Goal: Task Accomplishment & Management: Complete application form

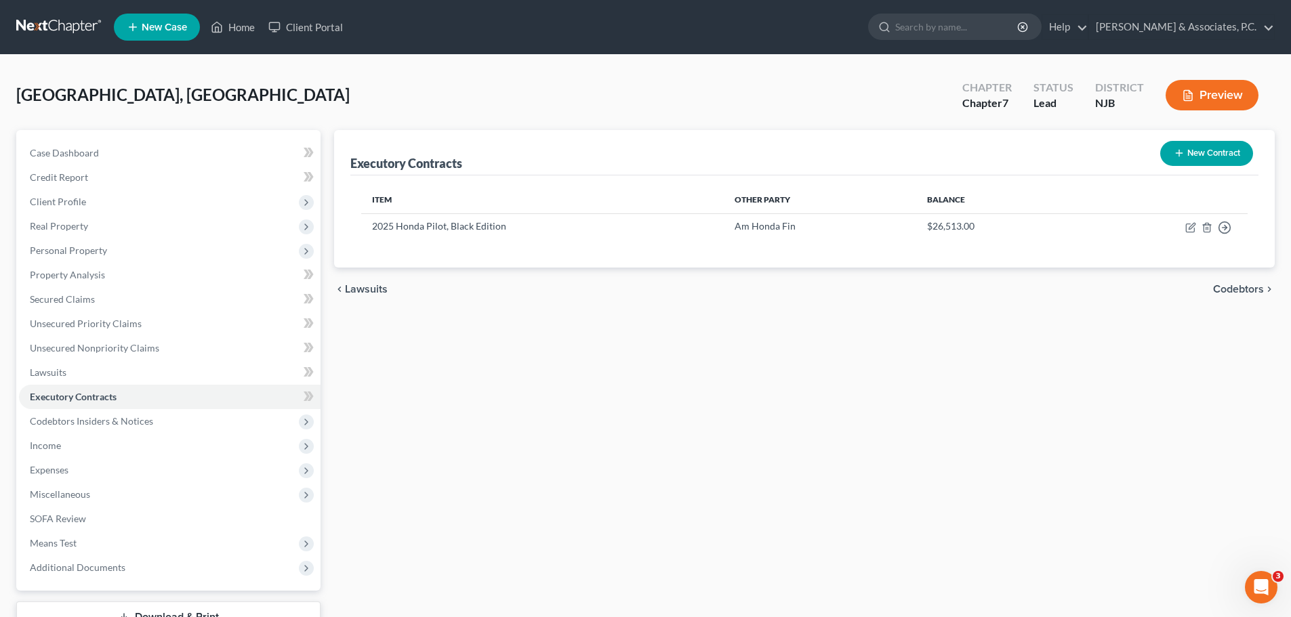
click at [53, 25] on link at bounding box center [59, 27] width 87 height 24
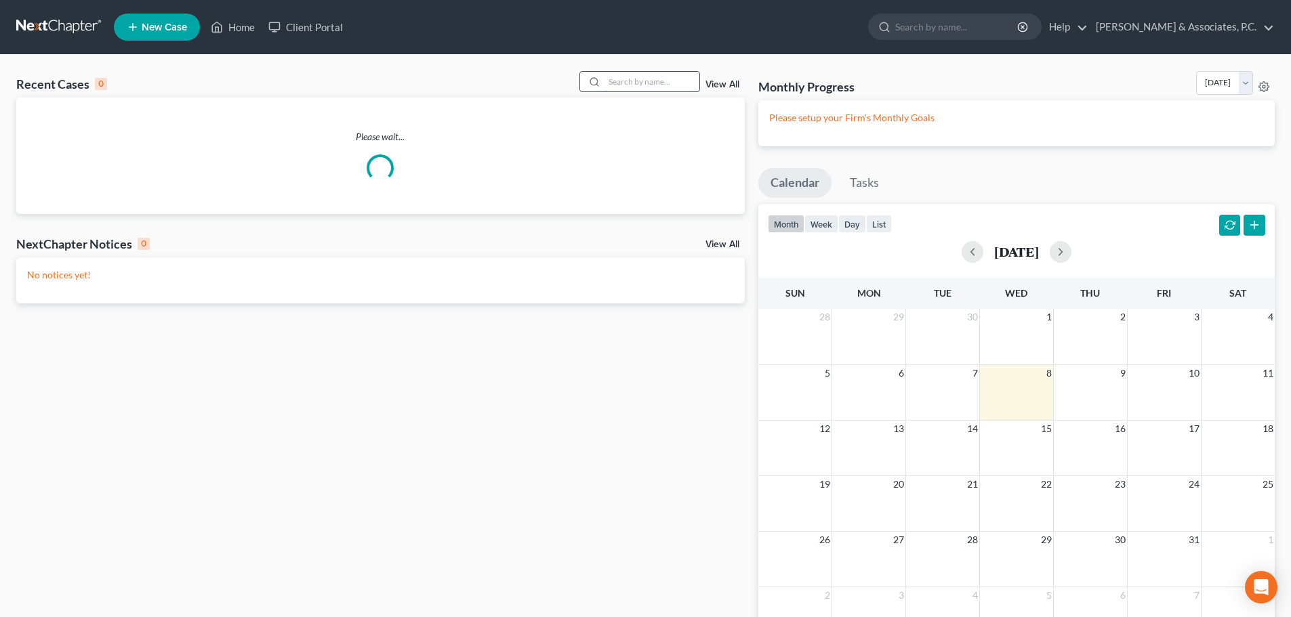
click at [638, 81] on input "search" at bounding box center [651, 82] width 95 height 20
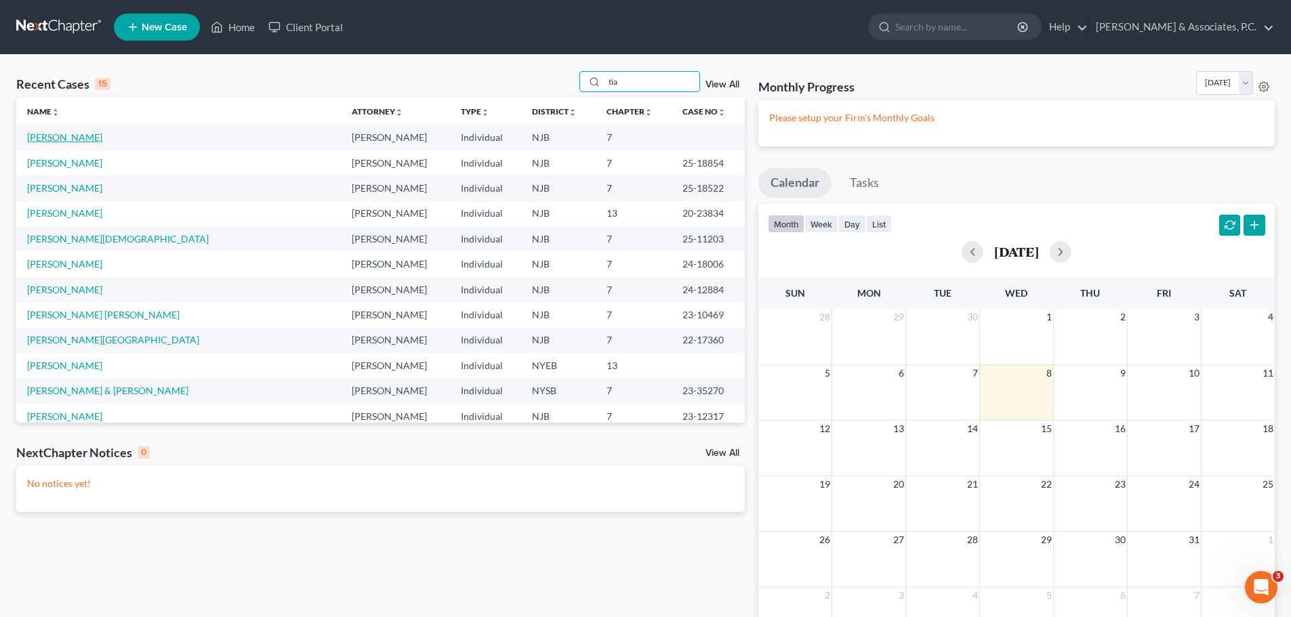
type input "tia"
click at [43, 138] on link "Dent, Tia" at bounding box center [64, 137] width 75 height 12
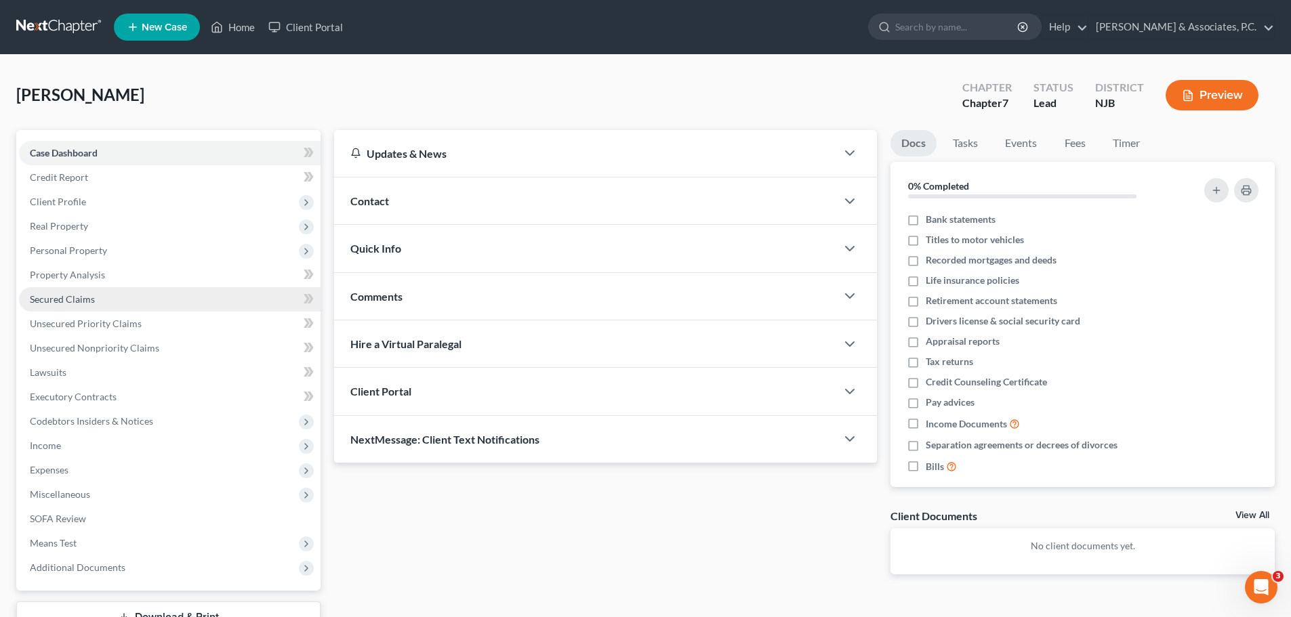
click at [119, 305] on link "Secured Claims" at bounding box center [170, 299] width 302 height 24
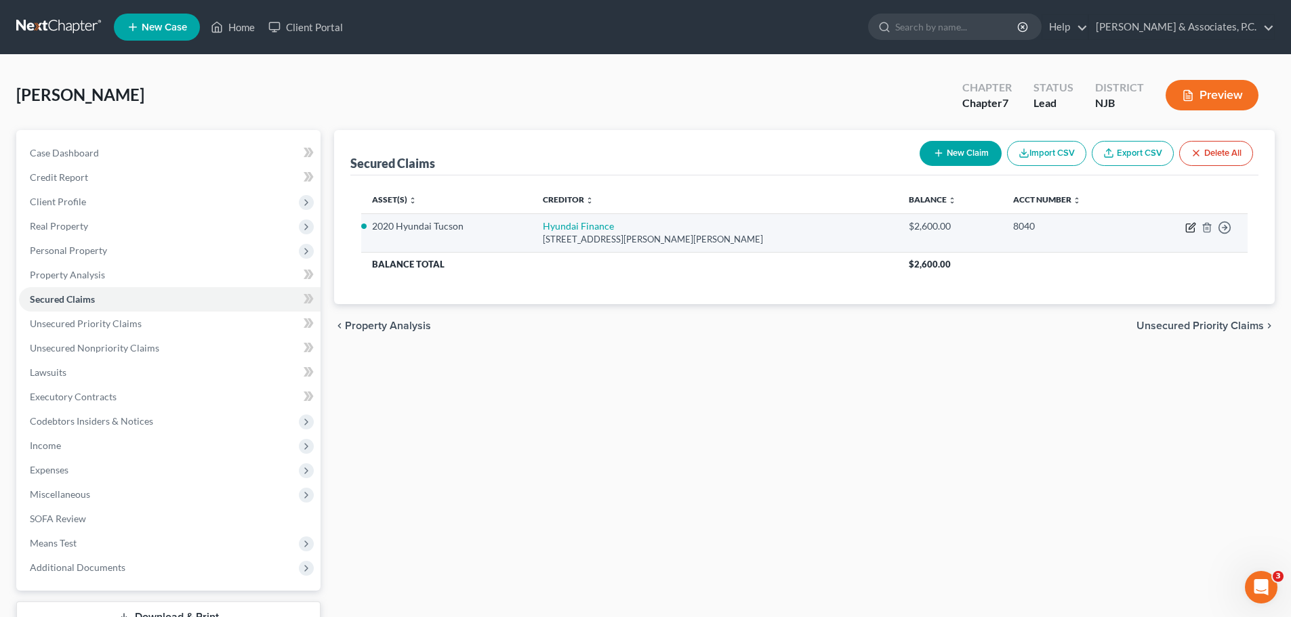
click at [1187, 228] on icon "button" at bounding box center [1190, 228] width 8 height 8
select select "4"
select select "2"
select select "0"
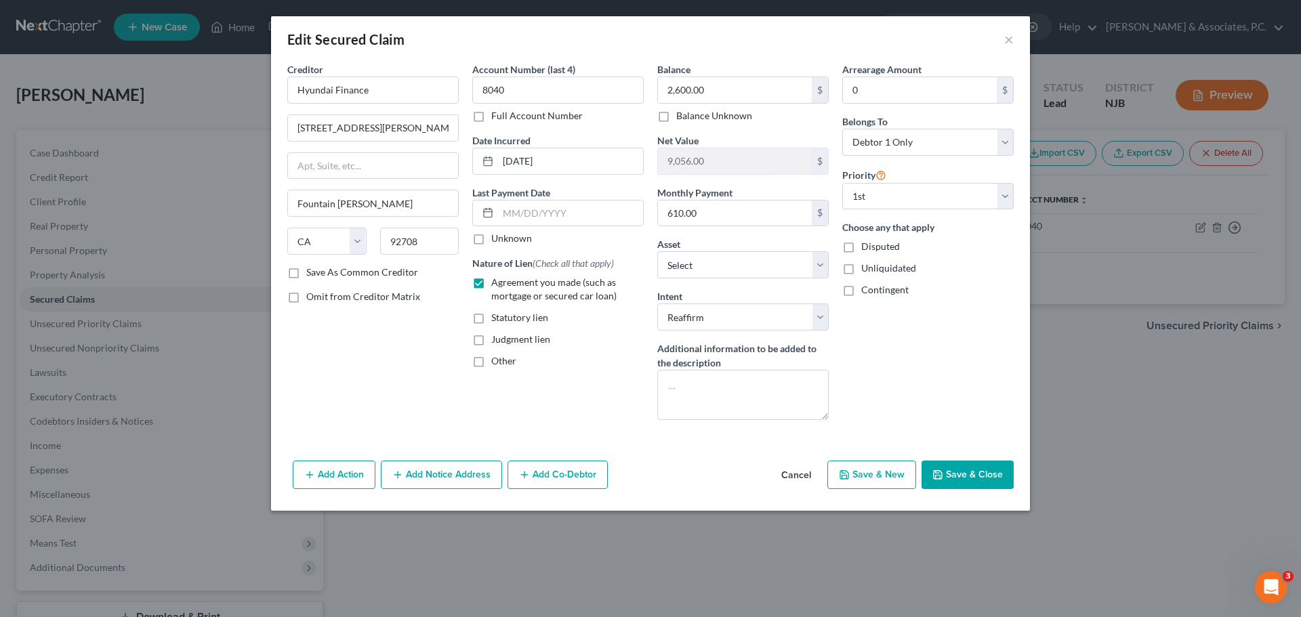
click at [960, 476] on button "Save & Close" at bounding box center [968, 475] width 92 height 28
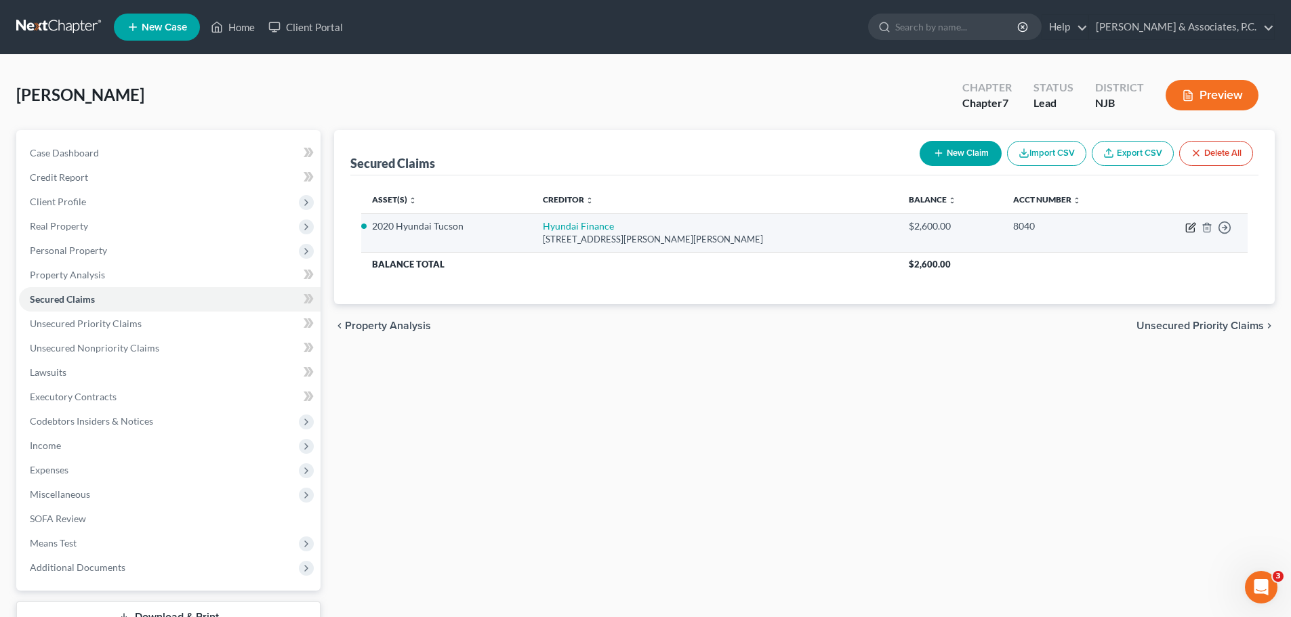
click at [1186, 229] on icon "button" at bounding box center [1190, 228] width 8 height 8
select select "4"
select select "2"
select select "0"
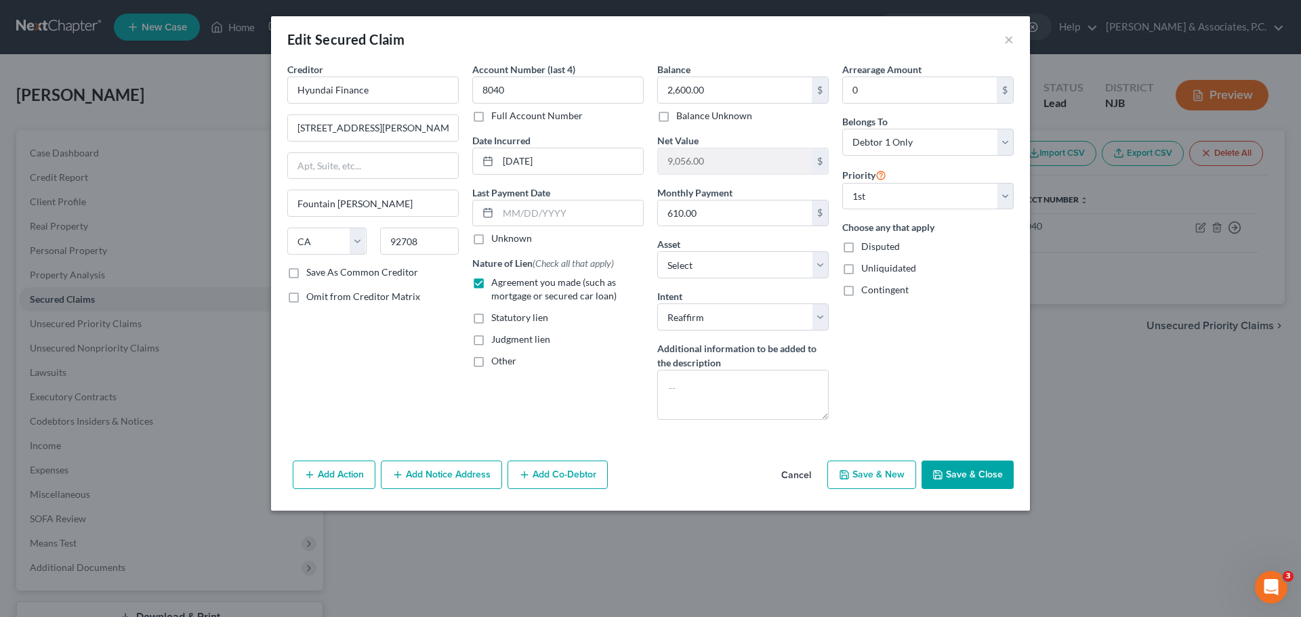
click at [949, 471] on button "Save & Close" at bounding box center [968, 475] width 92 height 28
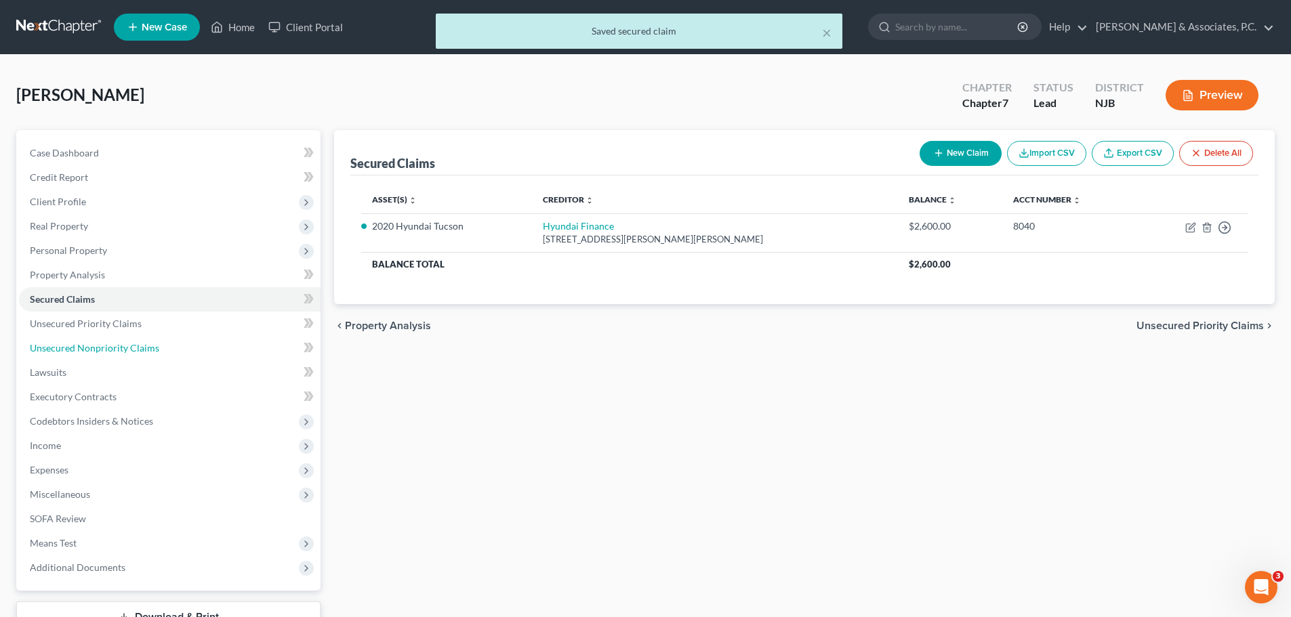
drag, startPoint x: 124, startPoint y: 354, endPoint x: 379, endPoint y: 349, distance: 255.5
click at [125, 354] on link "Unsecured Nonpriority Claims" at bounding box center [170, 348] width 302 height 24
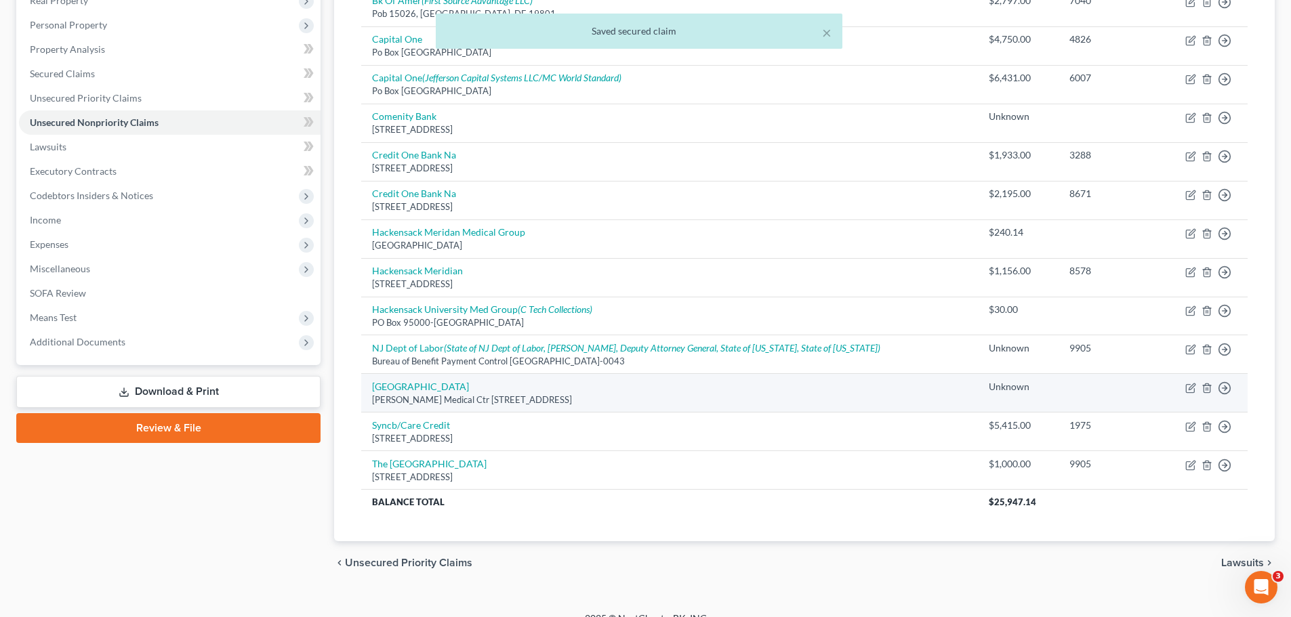
scroll to position [245, 0]
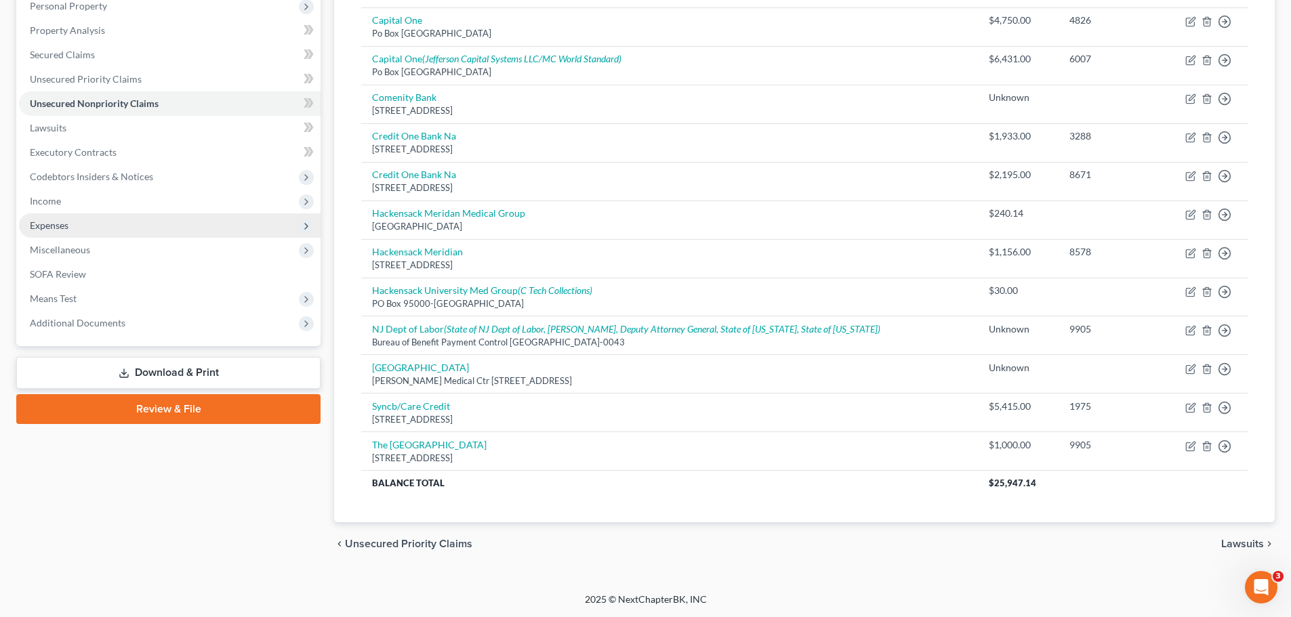
click at [64, 226] on span "Expenses" at bounding box center [49, 226] width 39 height 12
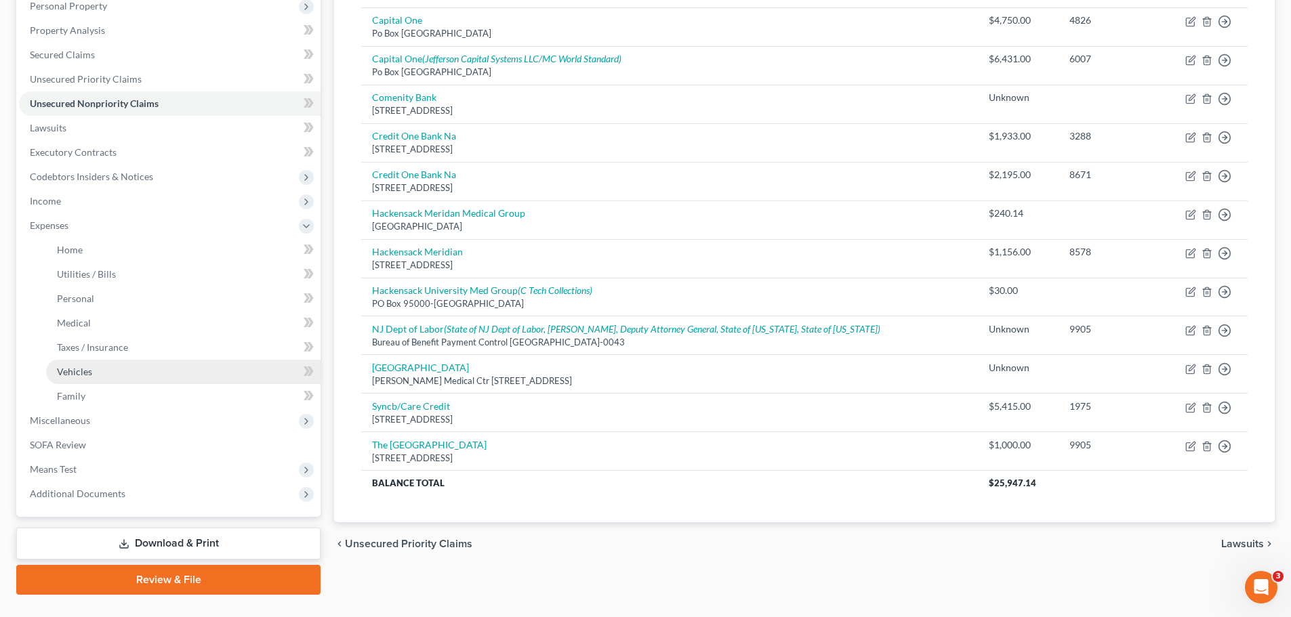
click at [93, 367] on link "Vehicles" at bounding box center [183, 372] width 274 height 24
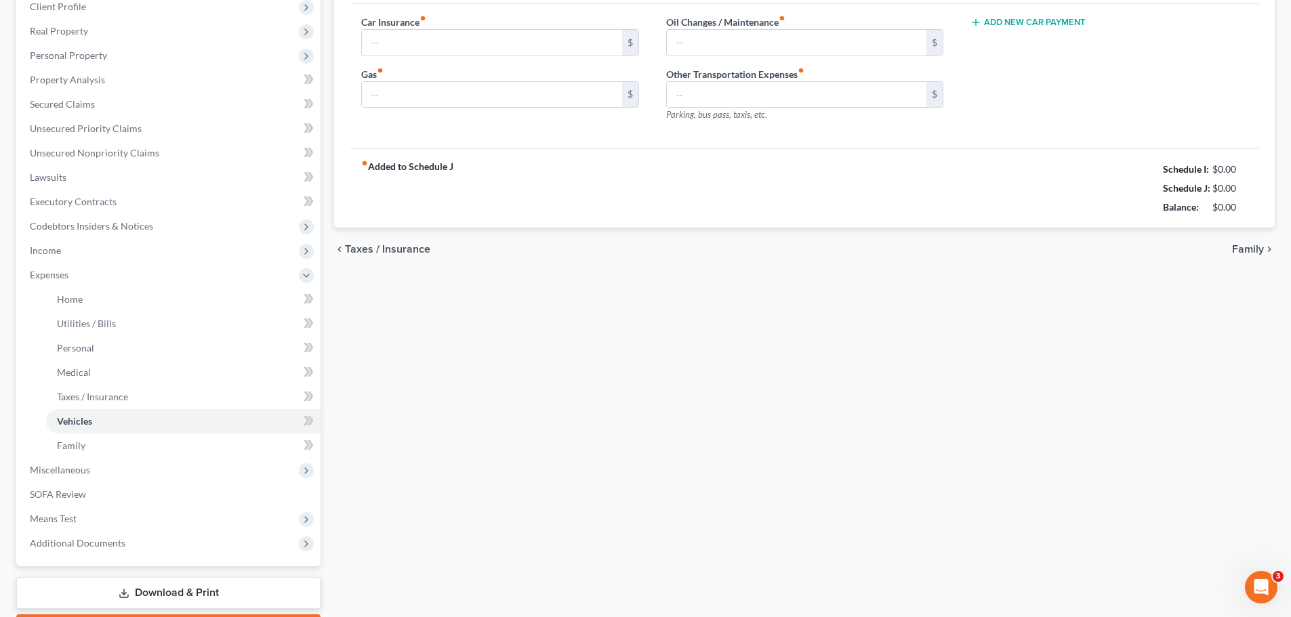
type input "350.00"
type input "120.00"
type input "110.00"
type input "60.00"
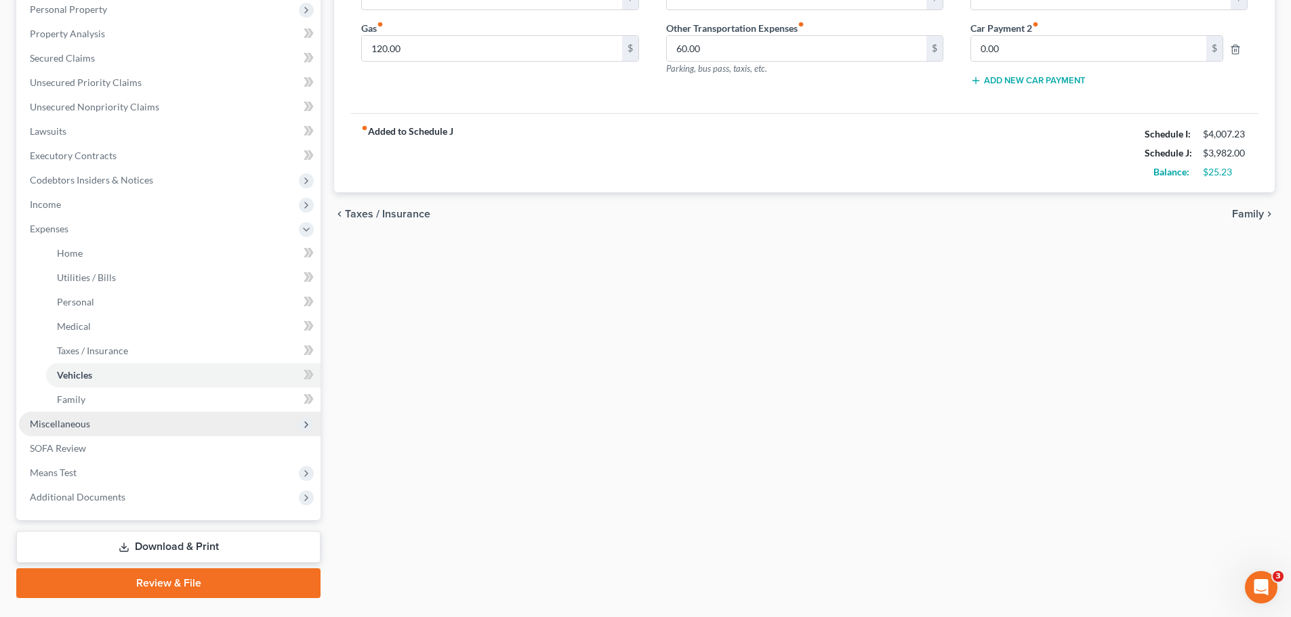
scroll to position [274, 0]
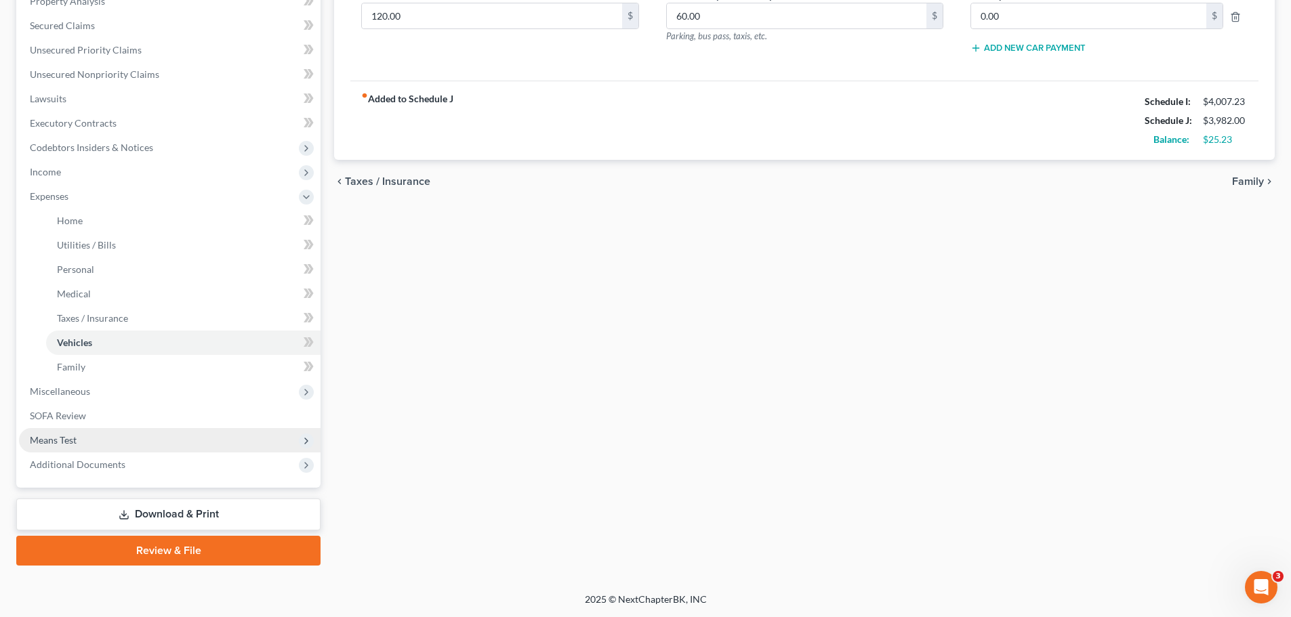
drag, startPoint x: 72, startPoint y: 438, endPoint x: 88, endPoint y: 438, distance: 16.3
click at [72, 438] on span "Means Test" at bounding box center [53, 440] width 47 height 12
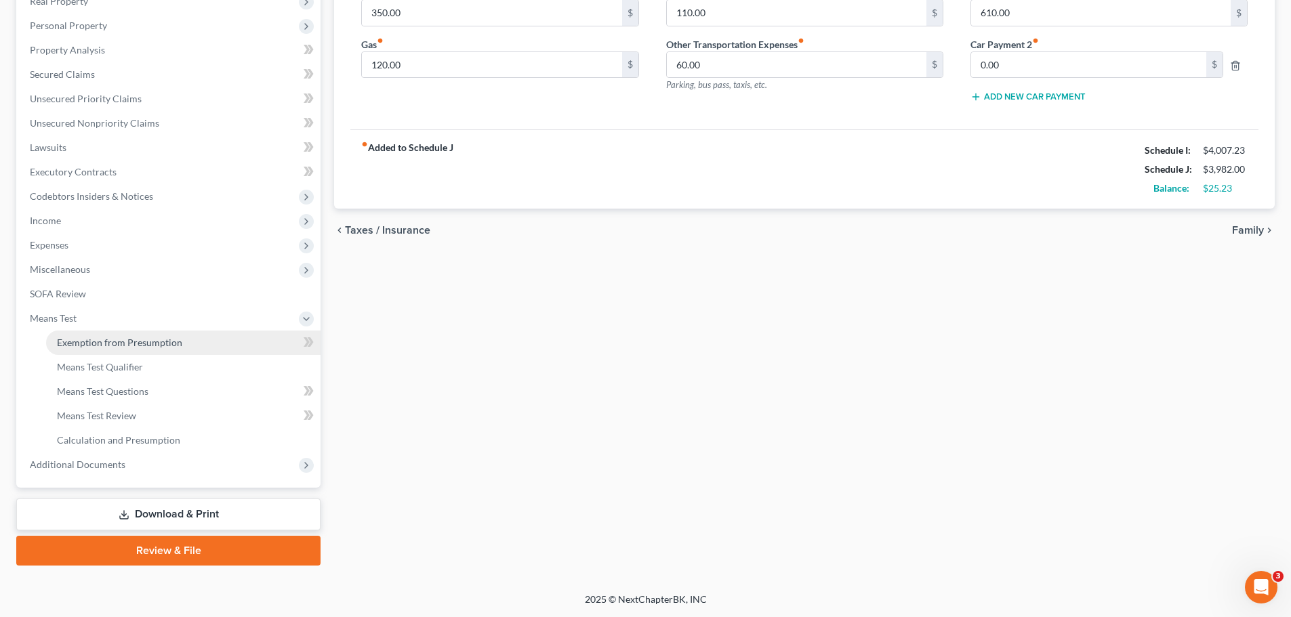
click at [125, 345] on span "Exemption from Presumption" at bounding box center [119, 343] width 125 height 12
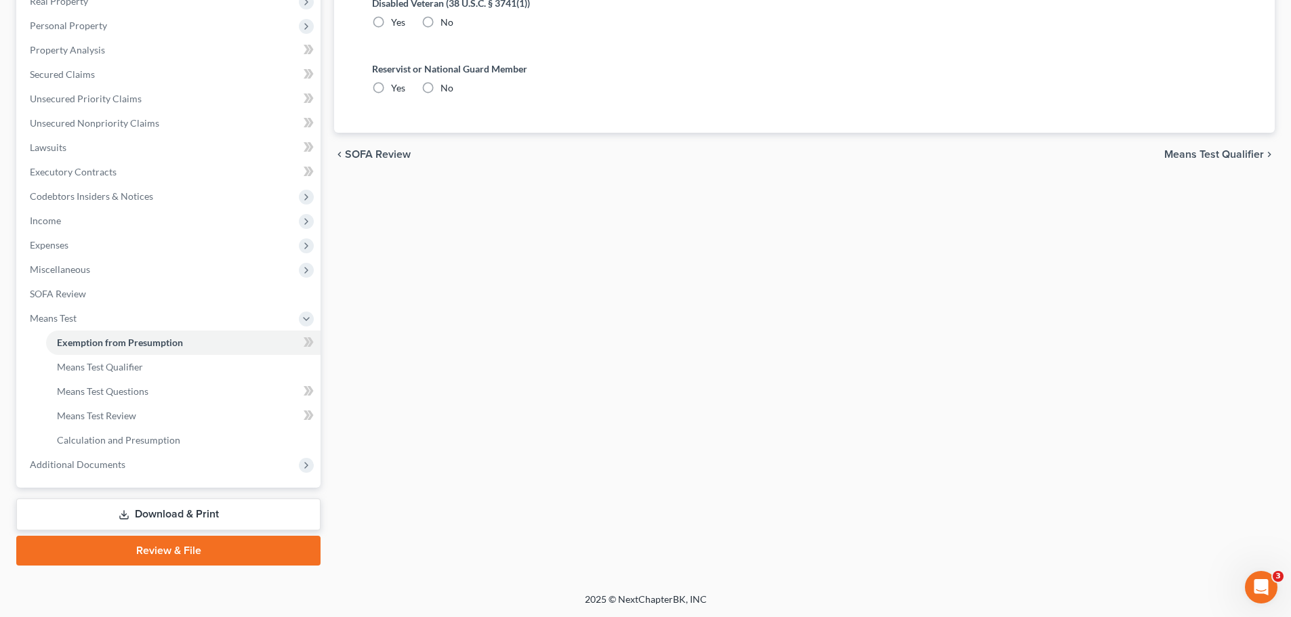
radio input "true"
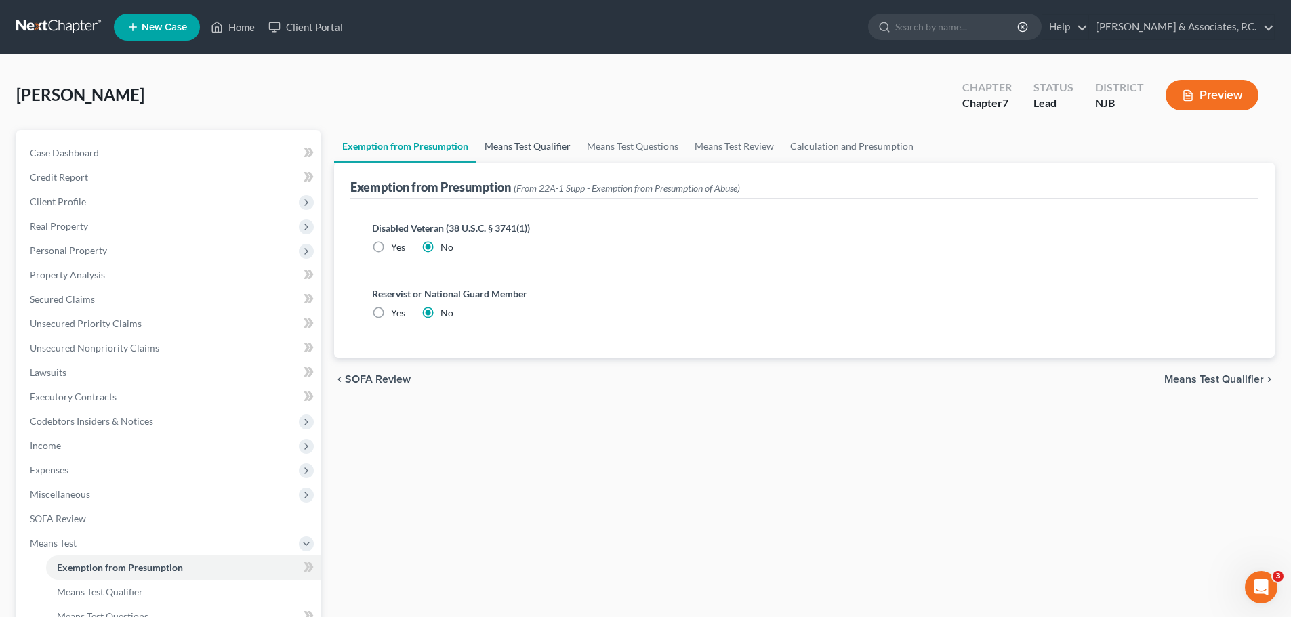
click at [518, 139] on link "Means Test Qualifier" at bounding box center [527, 146] width 102 height 33
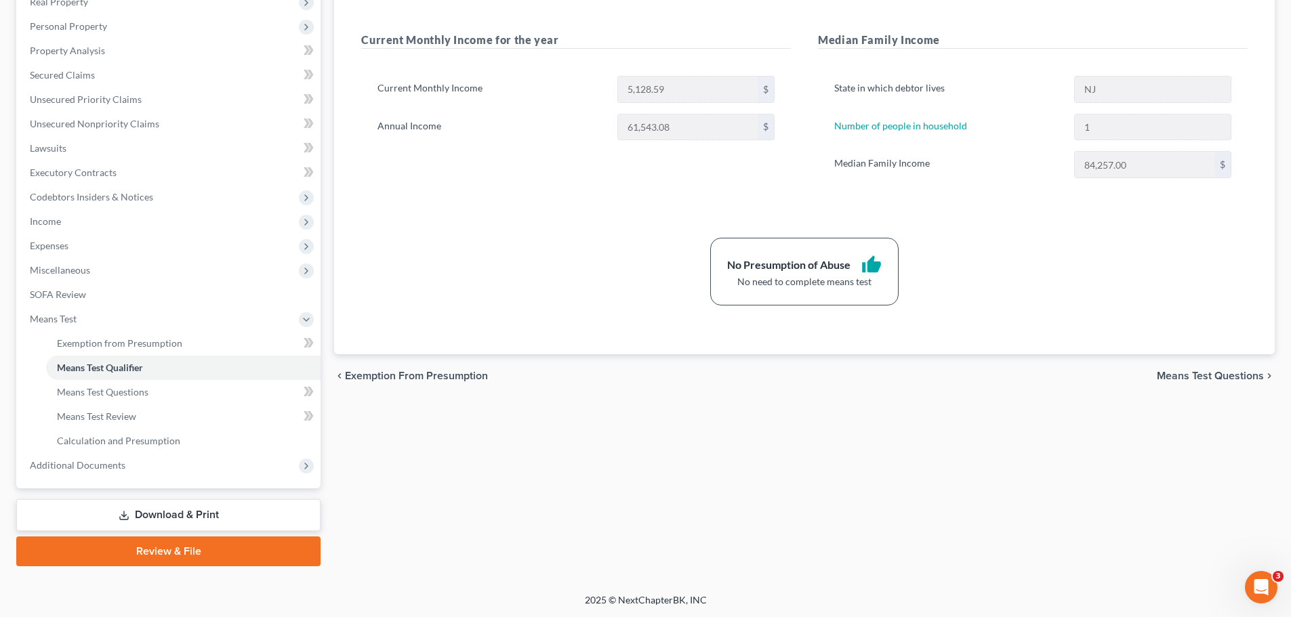
scroll to position [225, 0]
click at [168, 555] on link "Review & File" at bounding box center [168, 551] width 304 height 30
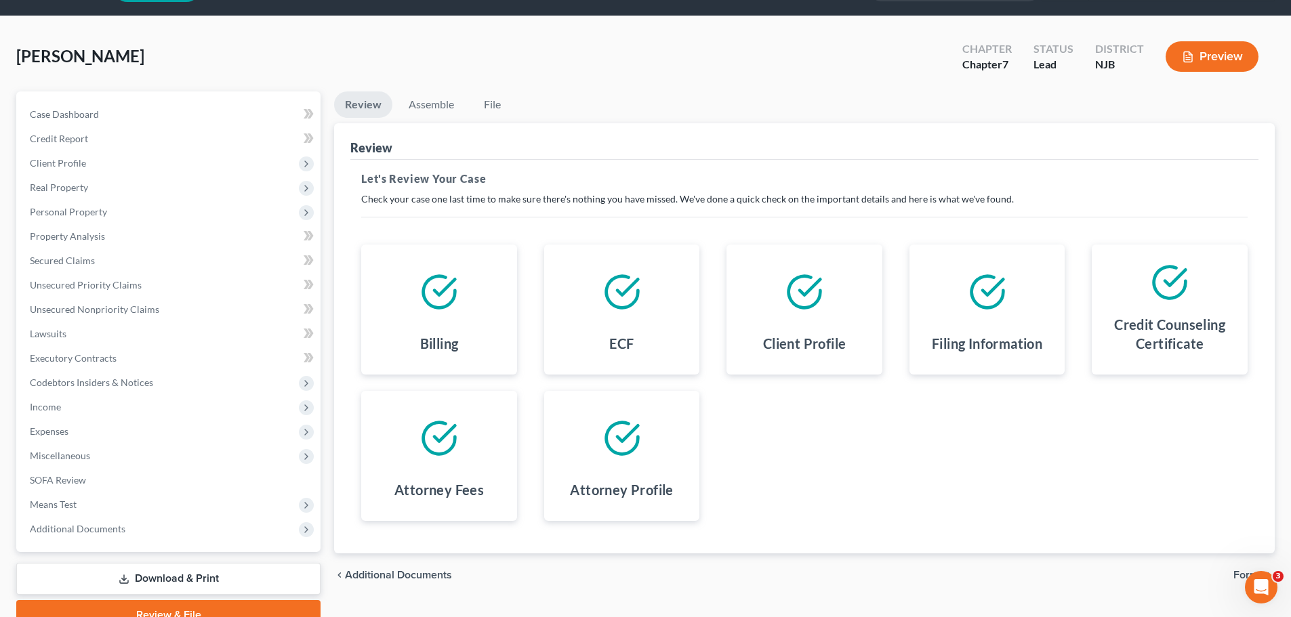
scroll to position [103, 0]
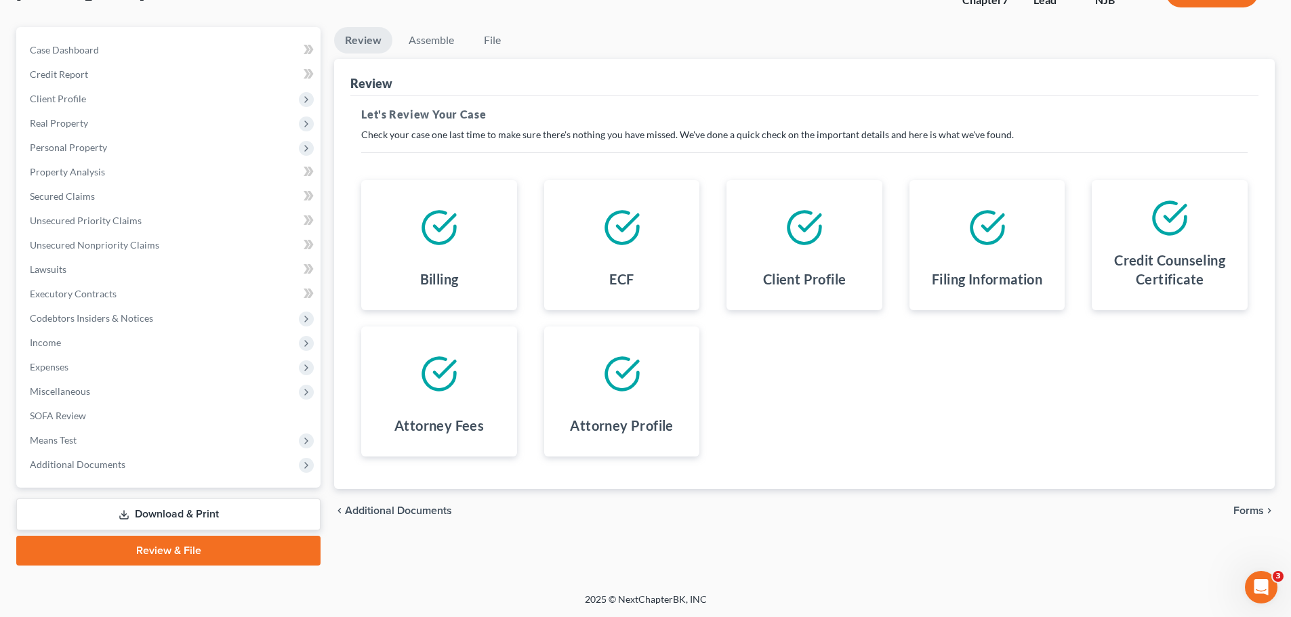
click at [1237, 508] on span "Forms" at bounding box center [1248, 511] width 30 height 11
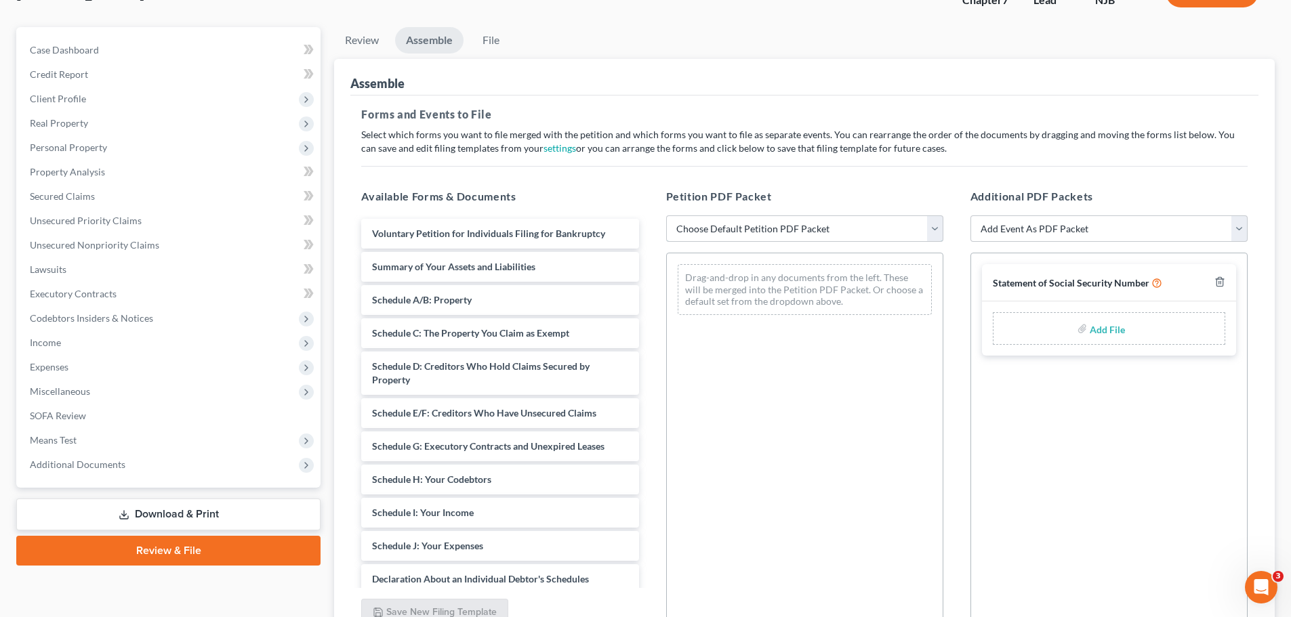
drag, startPoint x: 932, startPoint y: 230, endPoint x: 922, endPoint y: 239, distance: 13.0
click at [932, 230] on select "Choose Default Petition PDF Packet Complete Bankruptcy Petition (all forms and …" at bounding box center [804, 228] width 277 height 27
select select "0"
click at [666, 215] on select "Choose Default Petition PDF Packet Complete Bankruptcy Petition (all forms and …" at bounding box center [804, 228] width 277 height 27
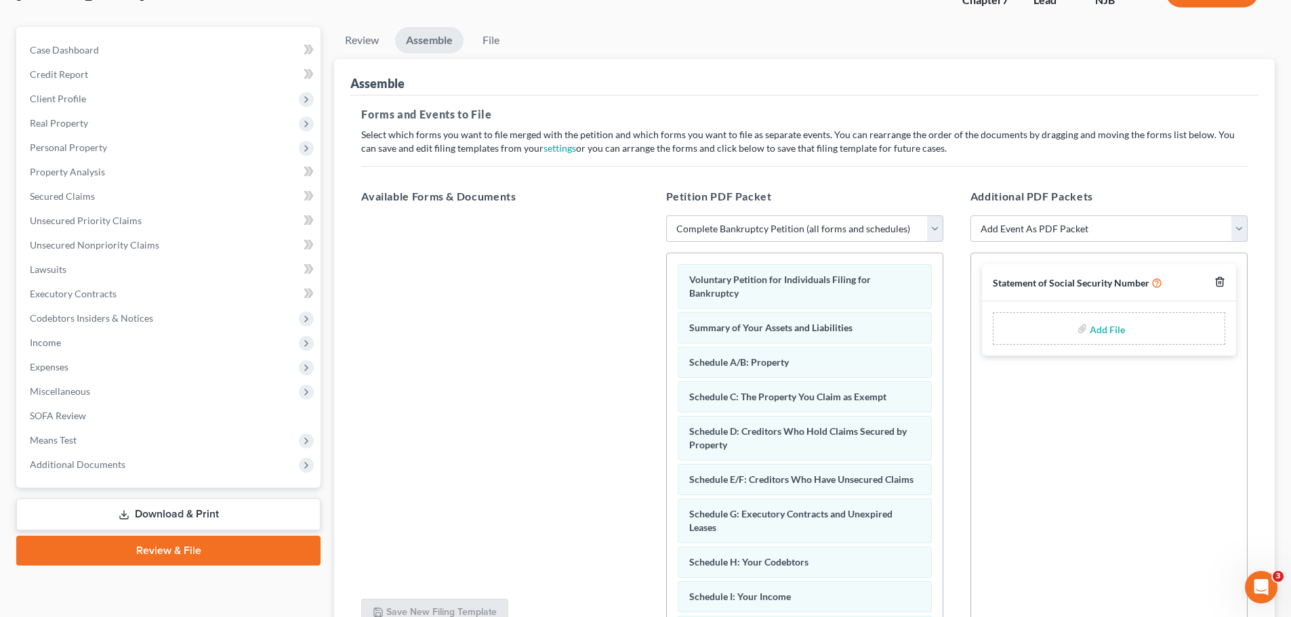
click at [1220, 282] on line "button" at bounding box center [1220, 283] width 0 height 3
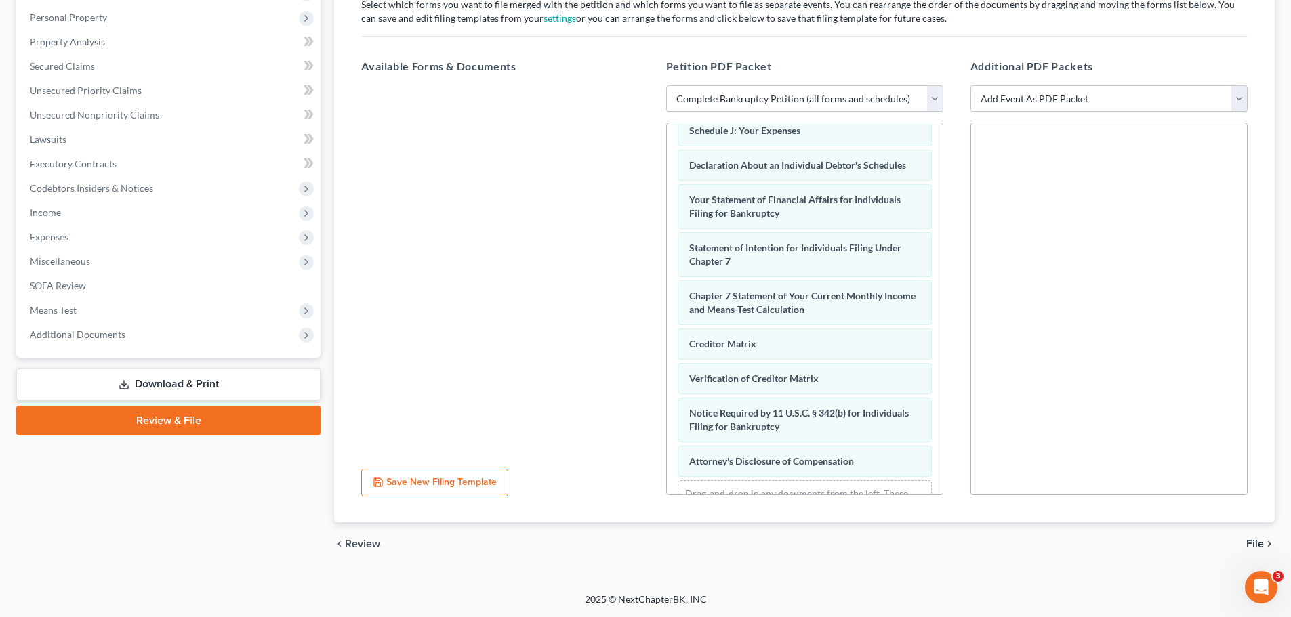
scroll to position [432, 0]
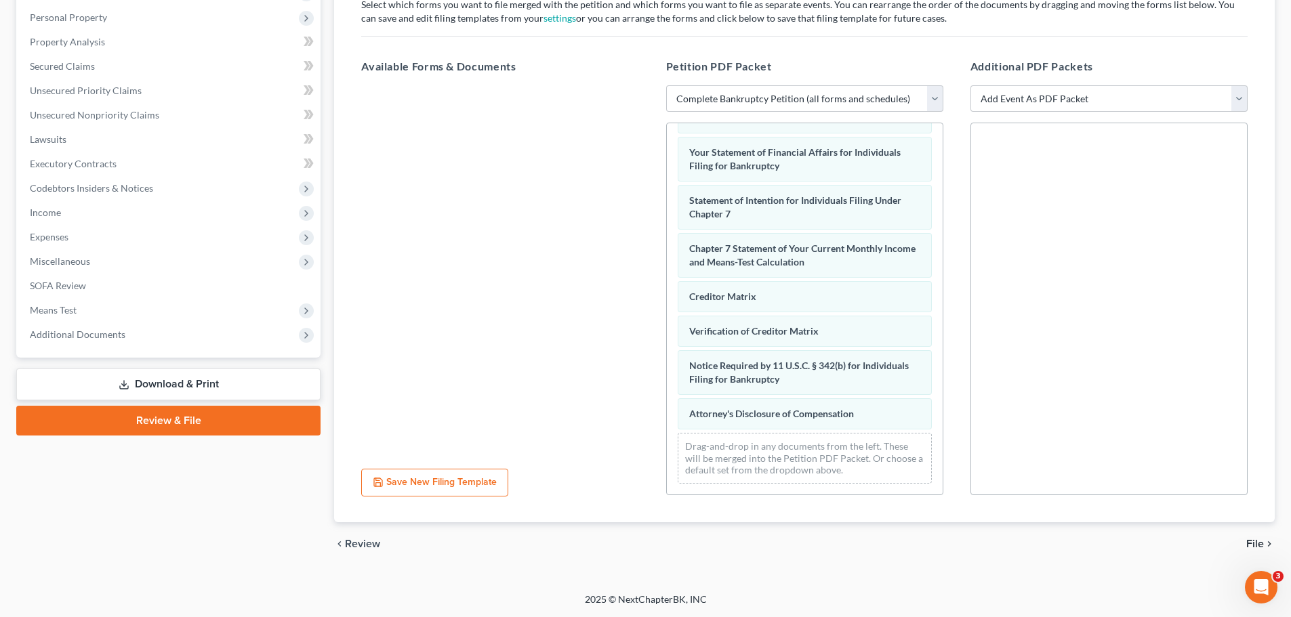
click at [1249, 540] on span "File" at bounding box center [1255, 544] width 18 height 11
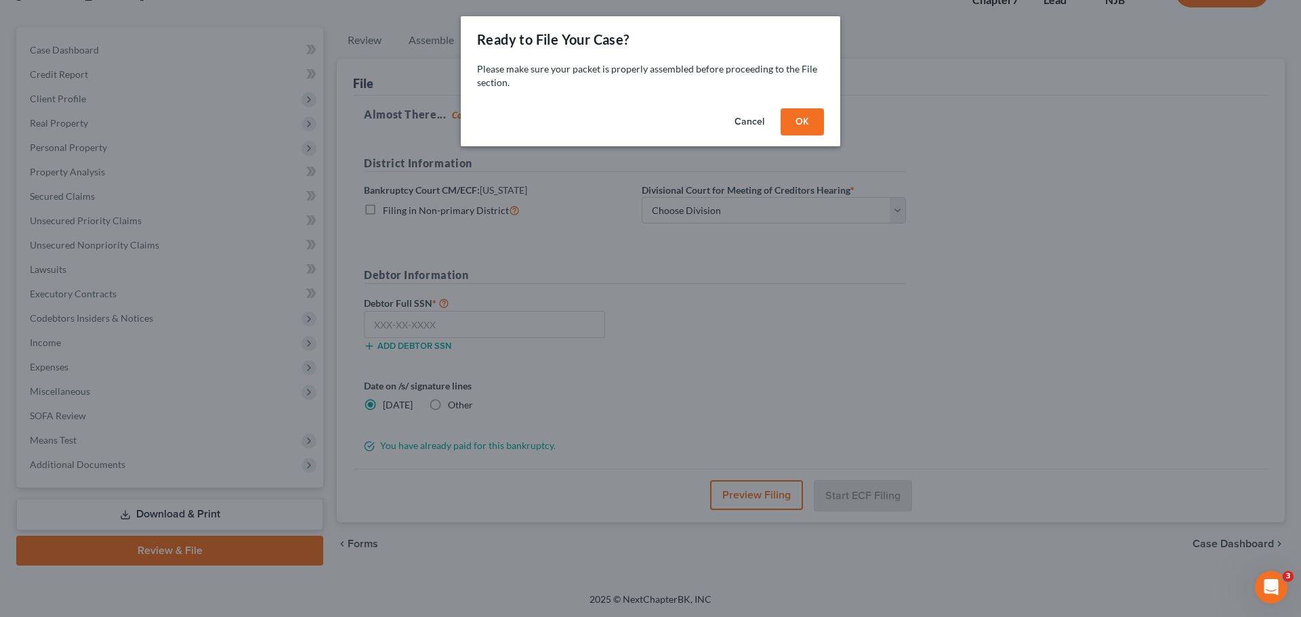
click at [822, 125] on button "OK" at bounding box center [802, 121] width 43 height 27
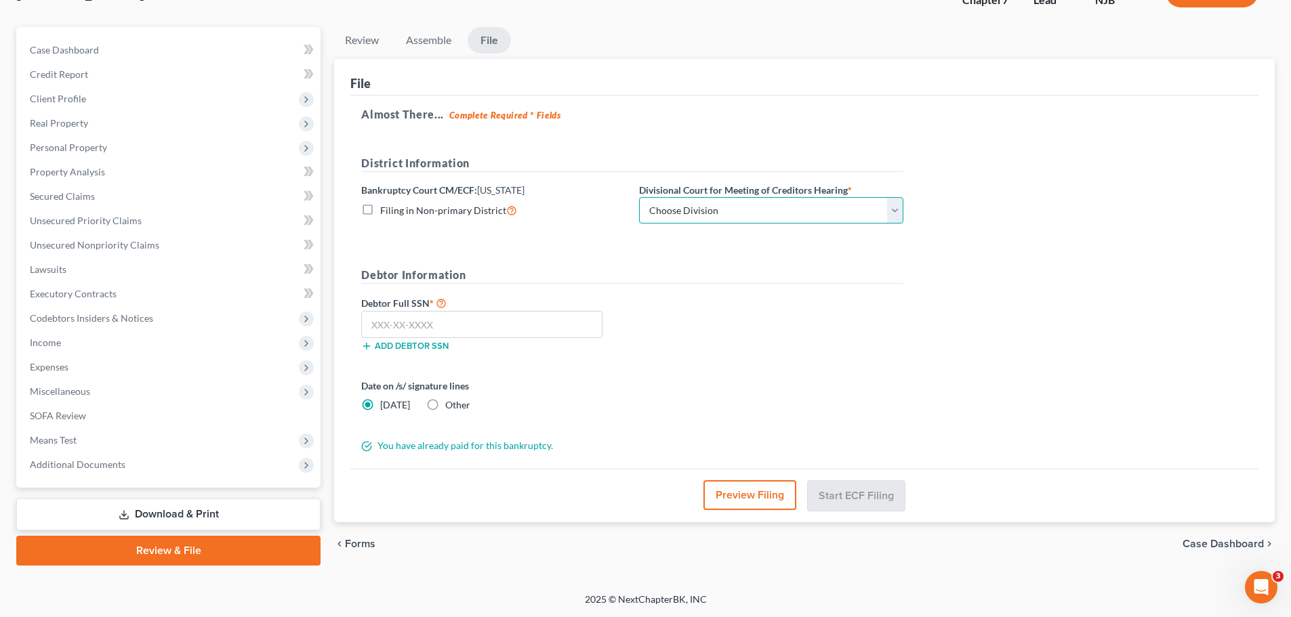
click at [796, 207] on select "Choose Division Camden Camden/Trenton Newark Trenton" at bounding box center [771, 210] width 264 height 27
select select "2"
click at [639, 197] on select "Choose Division Camden Camden/Trenton Newark Trenton" at bounding box center [771, 210] width 264 height 27
click at [816, 318] on div "Debtor Full SSN * Add debtor SSN" at bounding box center [632, 329] width 556 height 68
click at [472, 331] on input "text" at bounding box center [481, 324] width 241 height 27
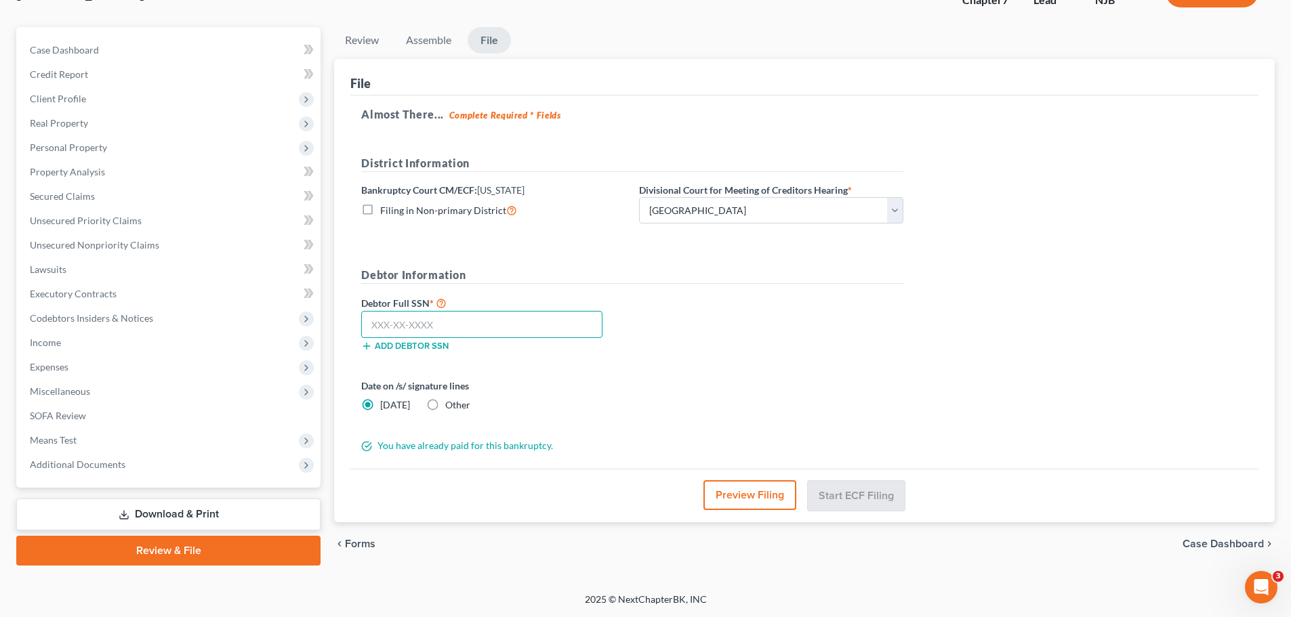
click at [532, 329] on input "text" at bounding box center [481, 324] width 241 height 27
type input "141-70-9905"
click at [445, 407] on label "Other" at bounding box center [457, 405] width 25 height 14
click at [451, 407] on input "Other" at bounding box center [455, 402] width 9 height 9
radio input "true"
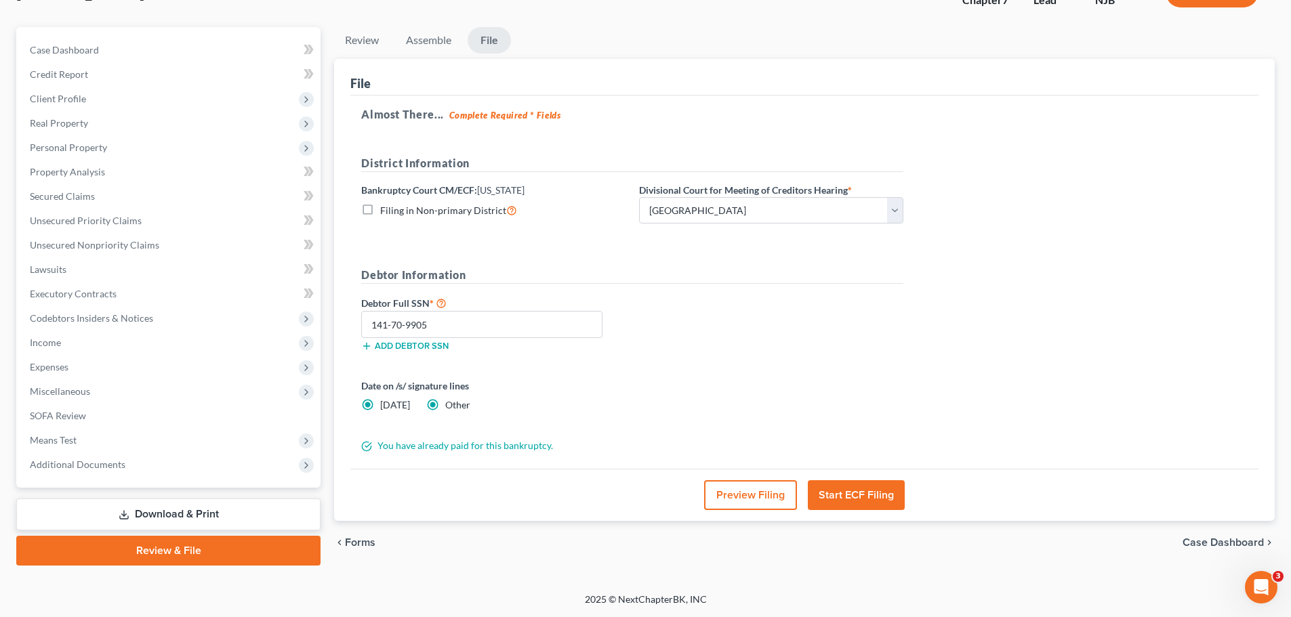
radio input "false"
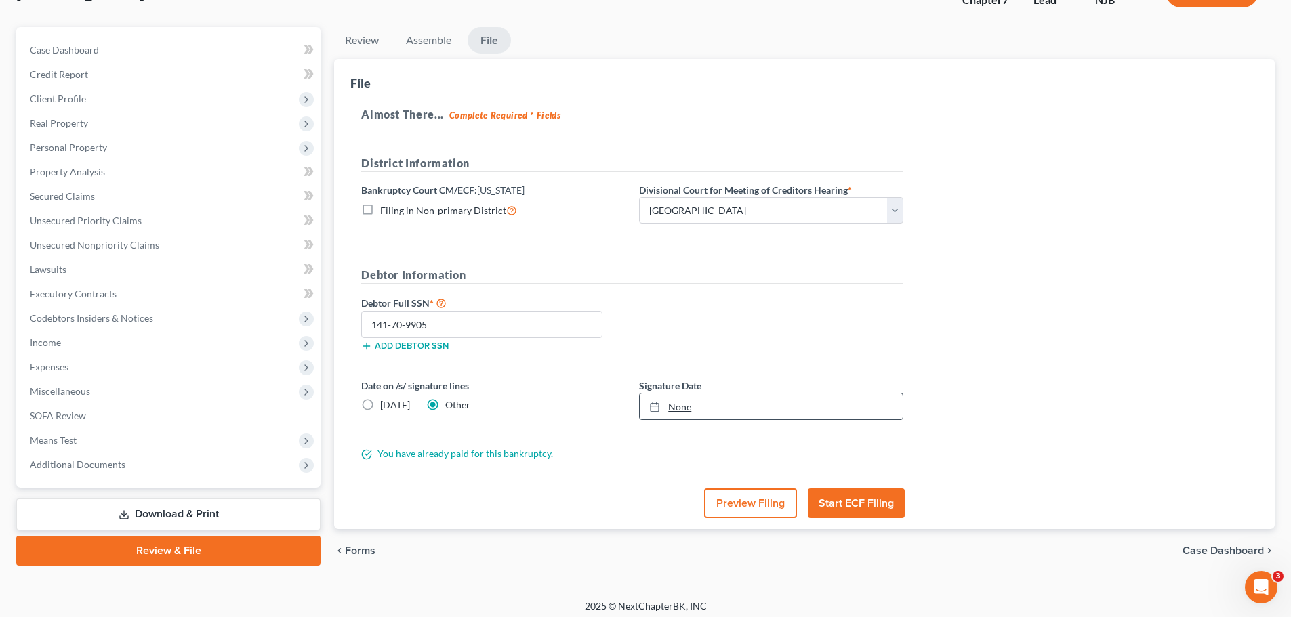
type input "10/8/2025"
click at [651, 408] on icon at bounding box center [654, 407] width 11 height 11
click at [575, 375] on form "District Information Bankruptcy Court CM/ECF: New Jersey Filing in Non-primary …" at bounding box center [632, 308] width 542 height 306
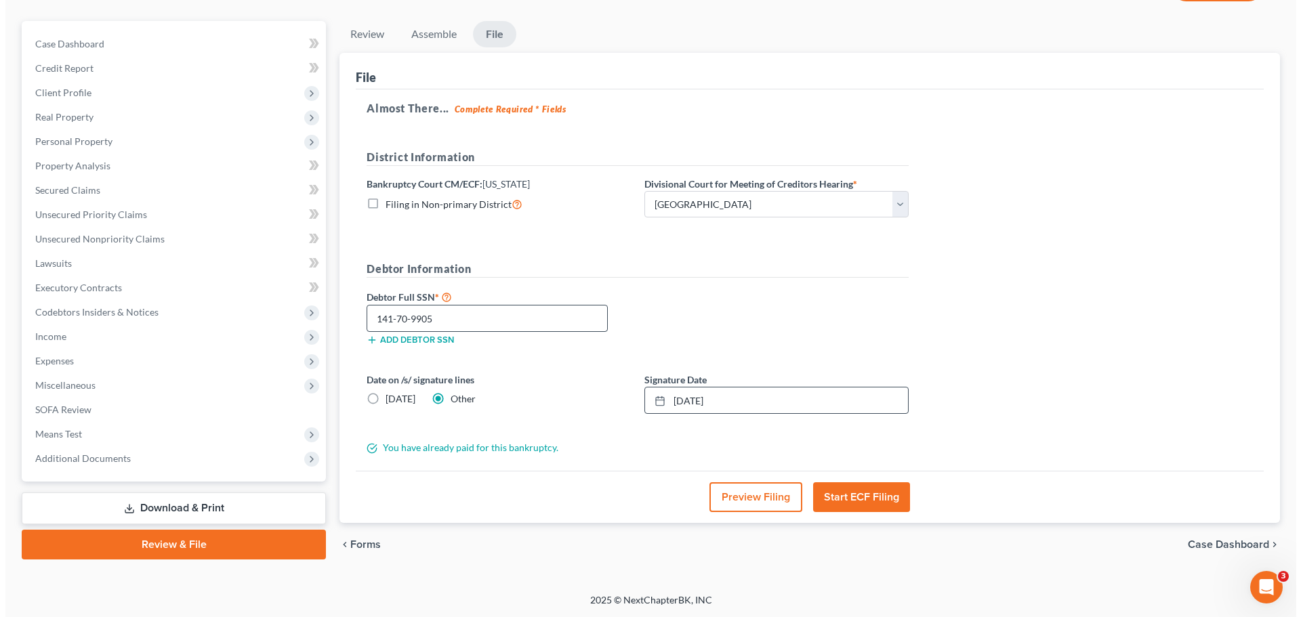
scroll to position [110, 0]
click at [880, 505] on button "Start ECF Filing" at bounding box center [856, 497] width 97 height 30
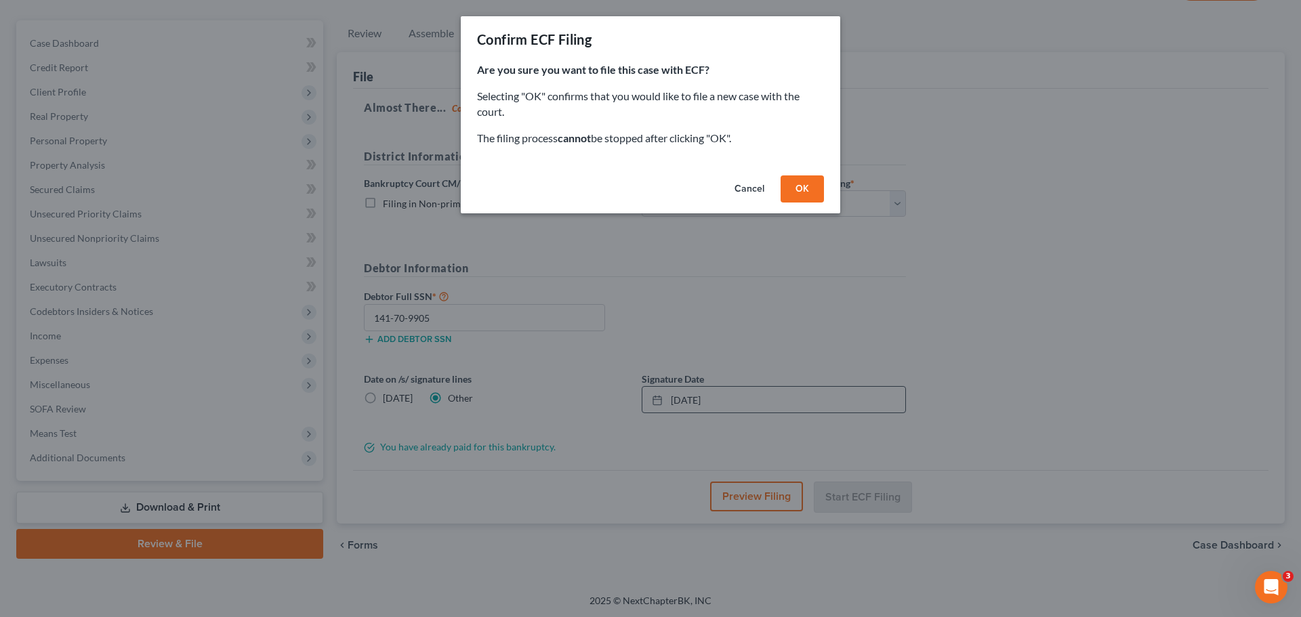
click at [807, 187] on button "OK" at bounding box center [802, 189] width 43 height 27
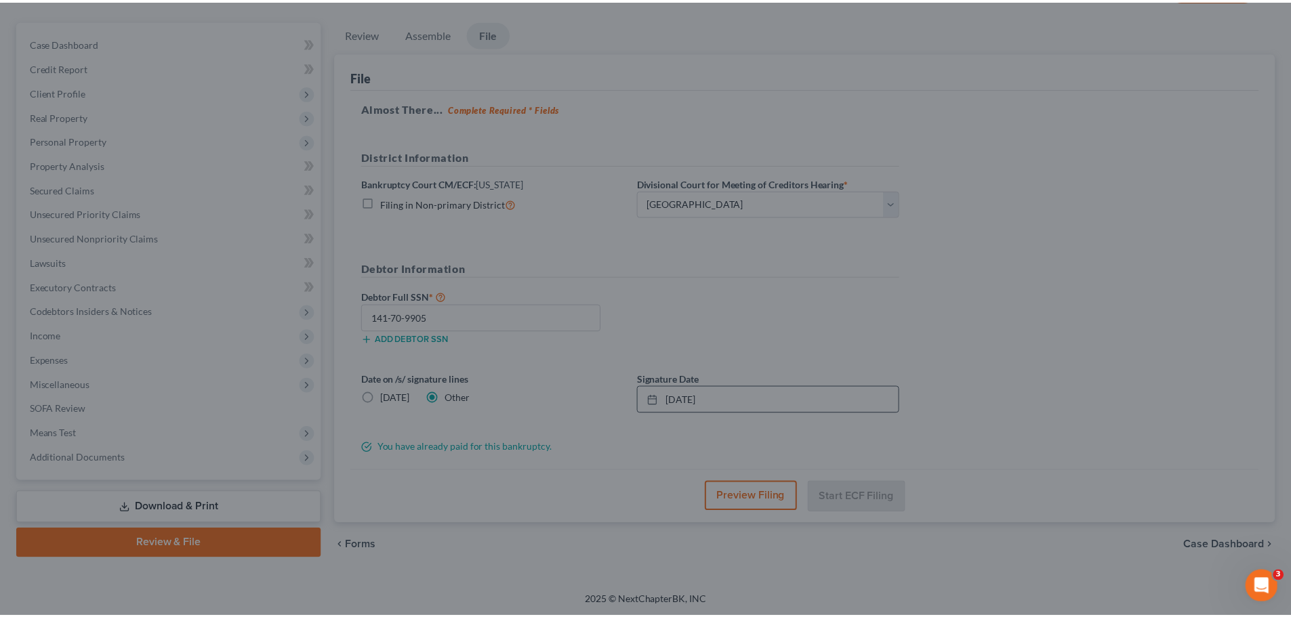
scroll to position [103, 0]
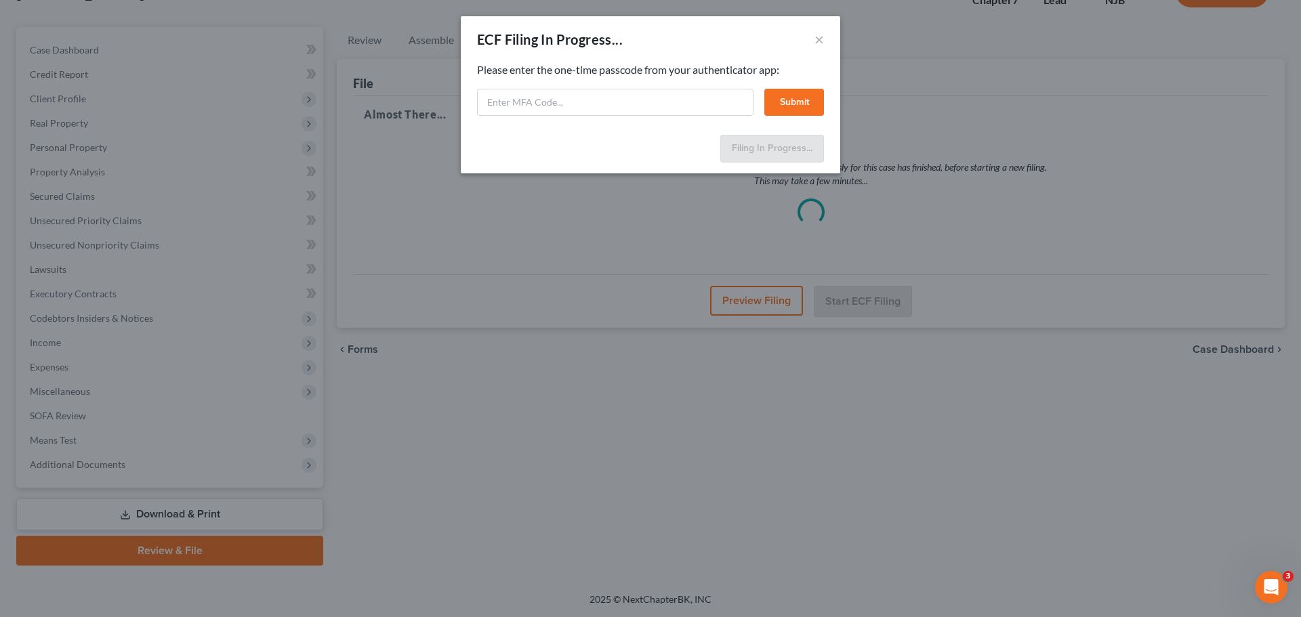
click at [728, 33] on div "ECF Filing In Progress... ×" at bounding box center [650, 39] width 379 height 46
paste input "wz41-t04j-g0yi-qigp"
type input "wz41-t04j-g0yi-qigp"
click at [802, 102] on button "Submit" at bounding box center [794, 102] width 60 height 27
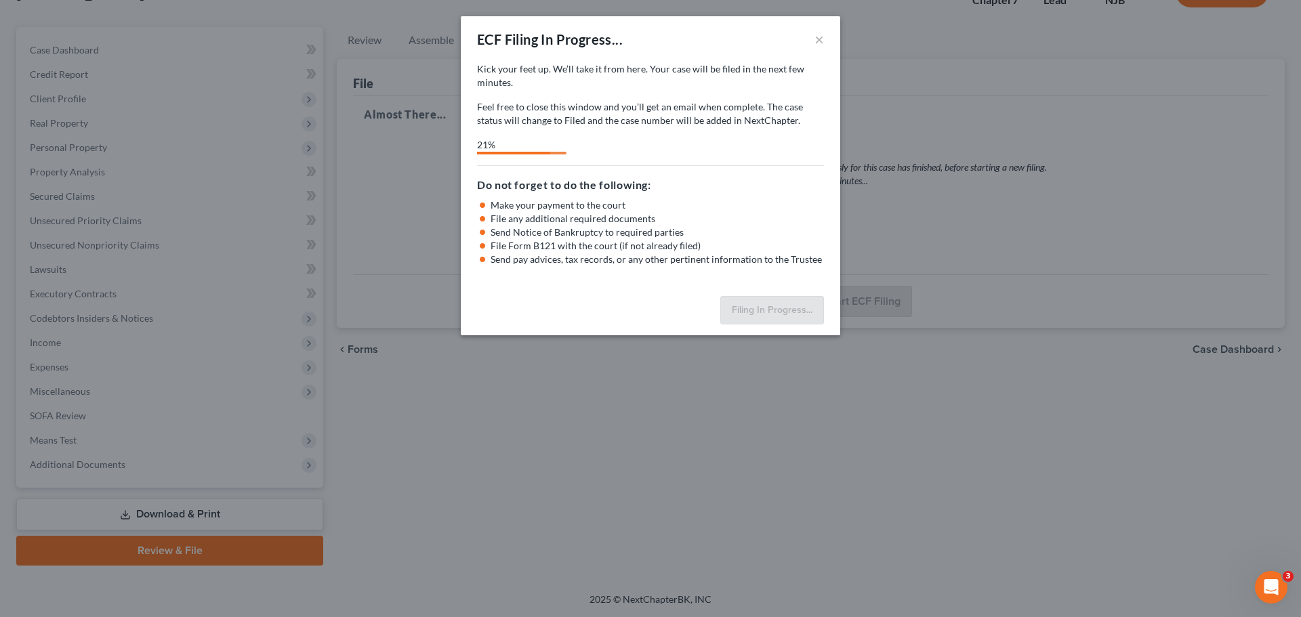
select select "2"
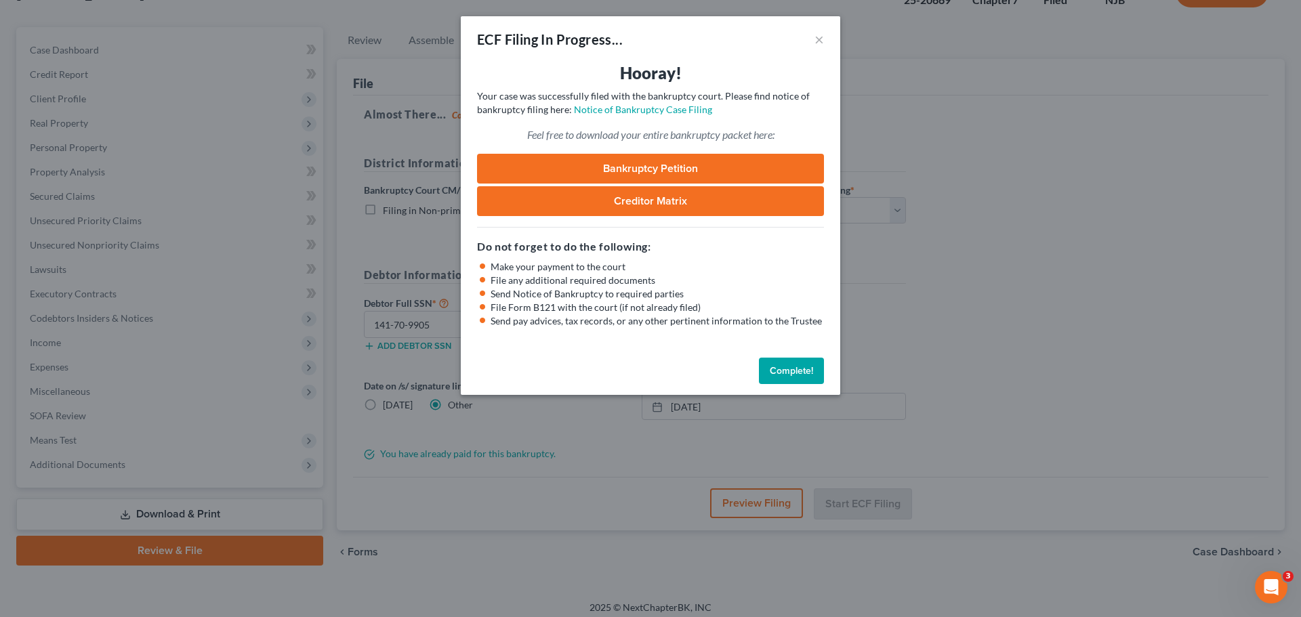
click at [798, 373] on button "Complete!" at bounding box center [791, 371] width 65 height 27
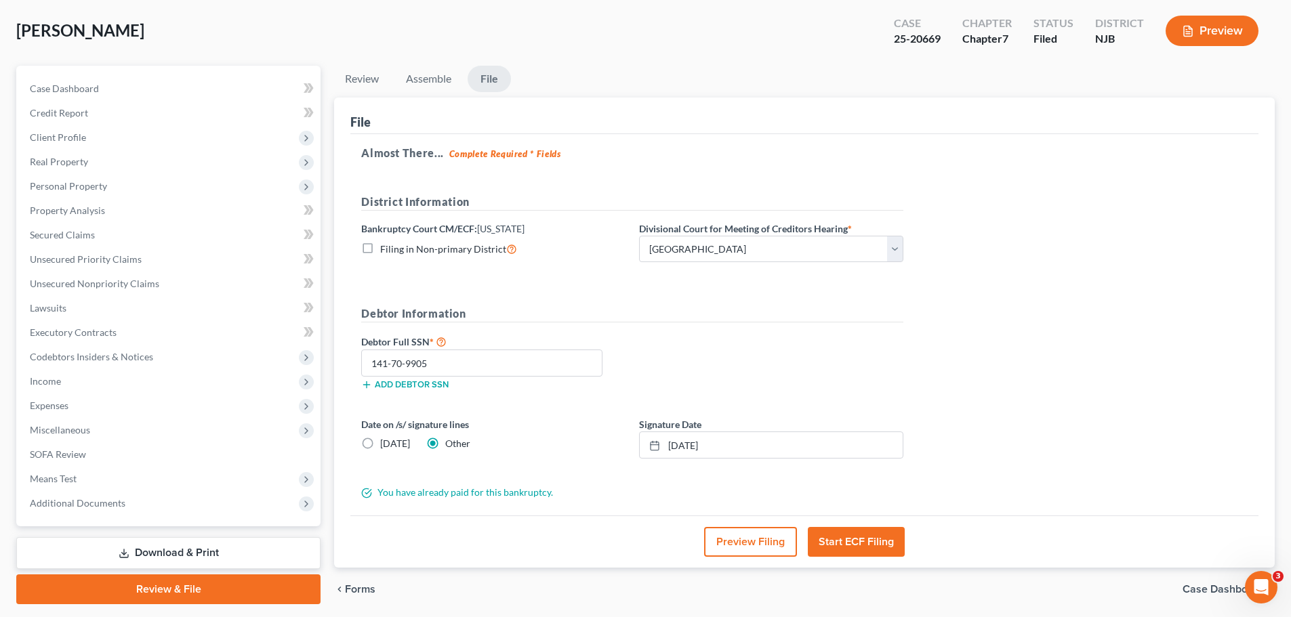
scroll to position [110, 0]
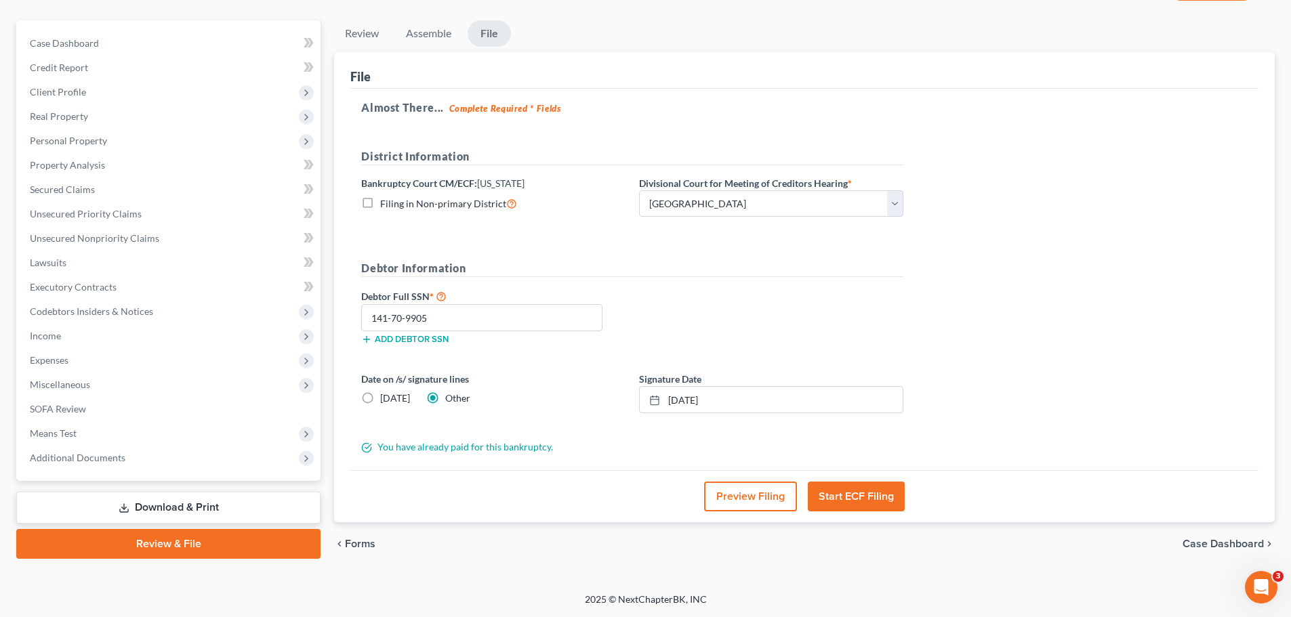
click at [1060, 77] on div "File" at bounding box center [804, 70] width 908 height 37
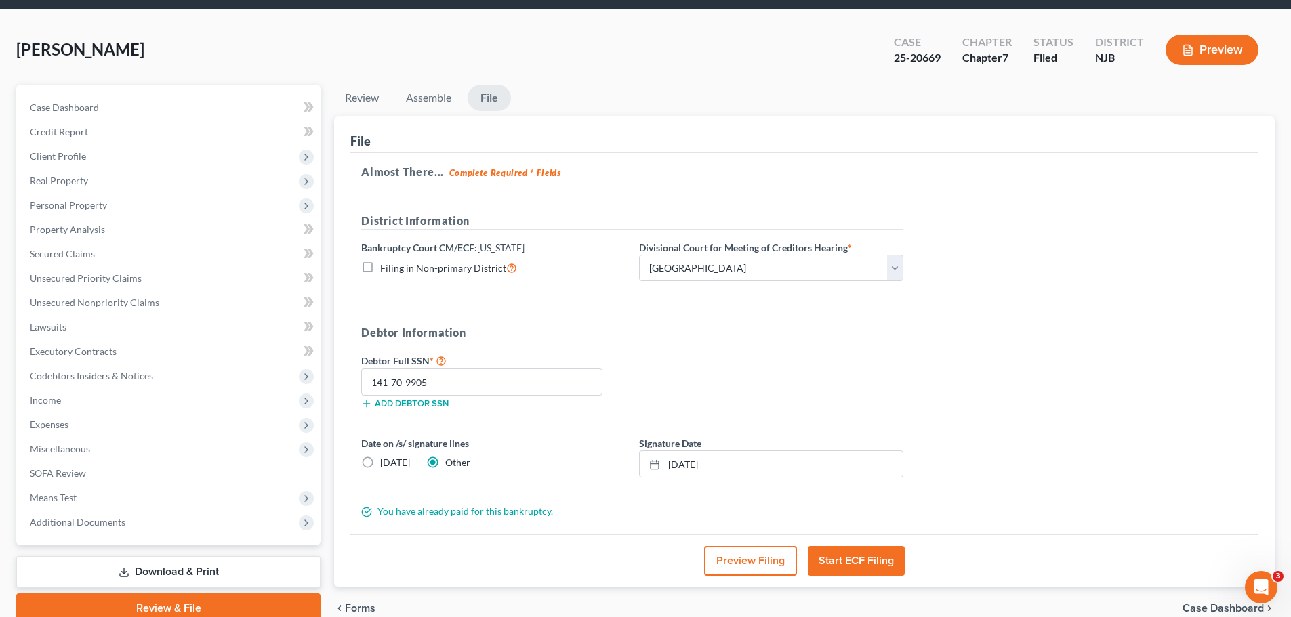
scroll to position [0, 0]
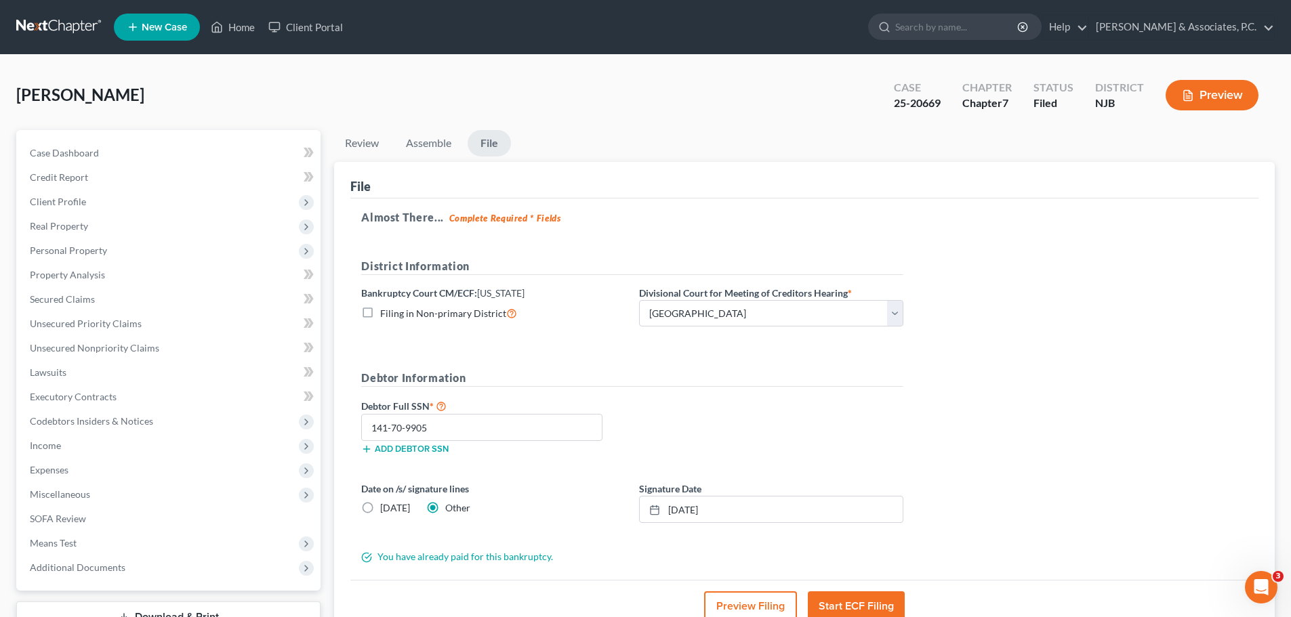
click at [81, 25] on link at bounding box center [59, 27] width 87 height 24
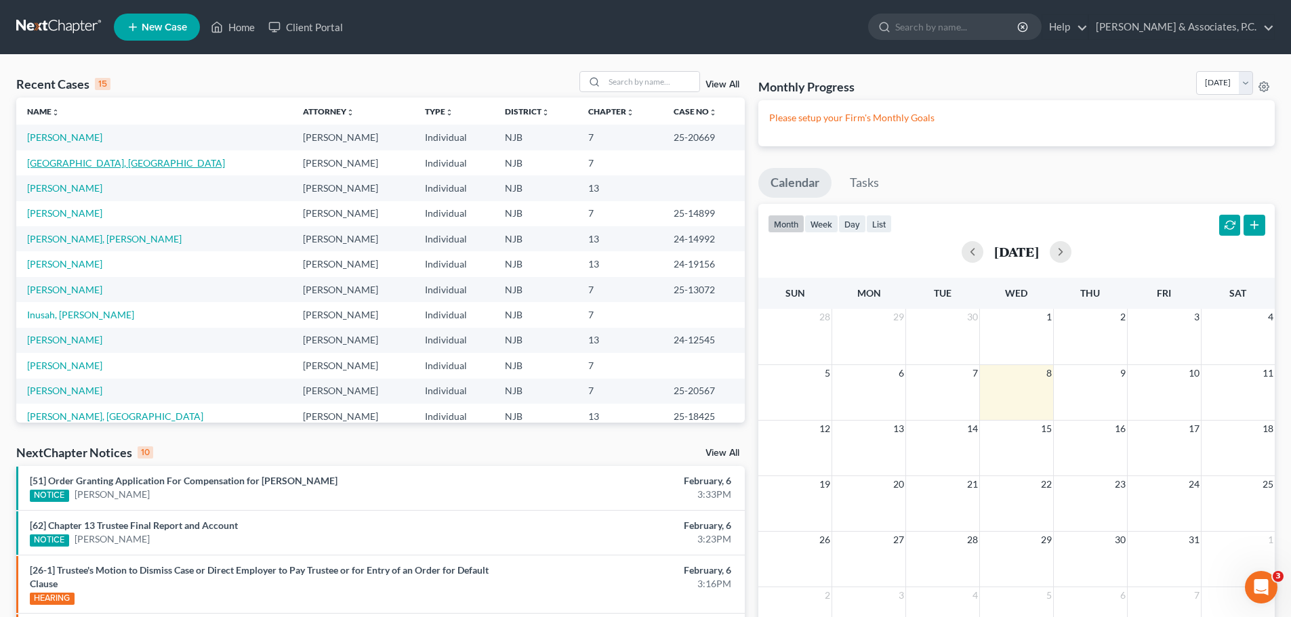
click at [57, 167] on link "[GEOGRAPHIC_DATA], [GEOGRAPHIC_DATA]" at bounding box center [126, 163] width 198 height 12
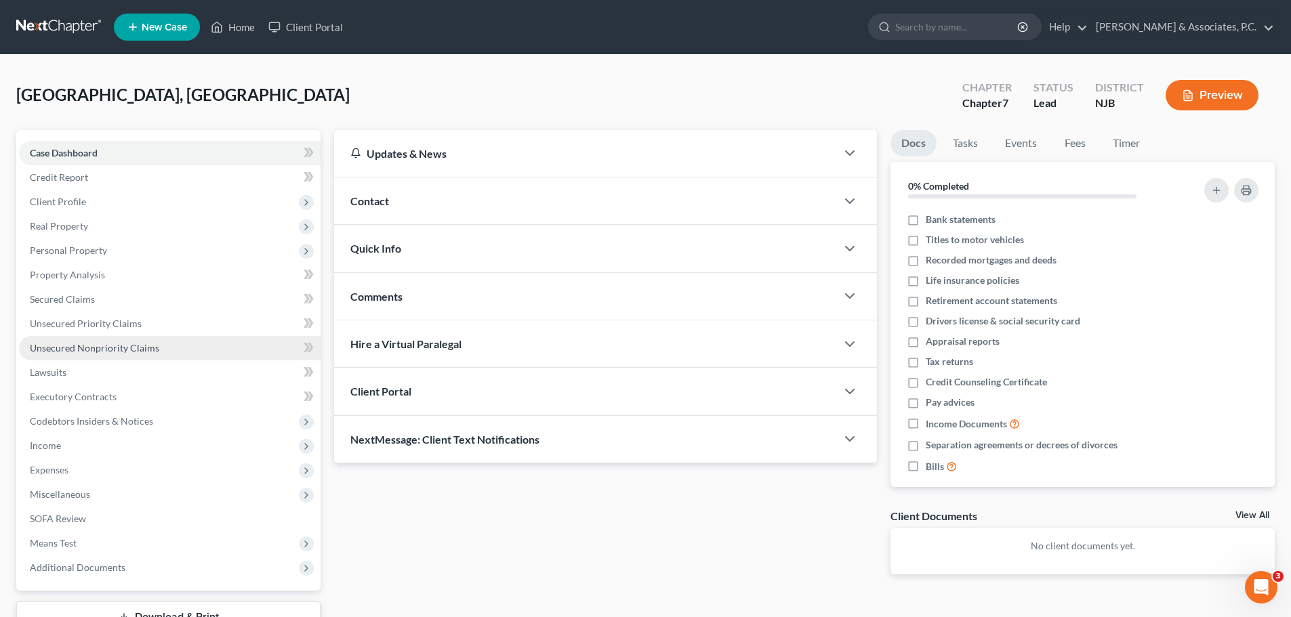
click at [104, 350] on span "Unsecured Nonpriority Claims" at bounding box center [94, 348] width 129 height 12
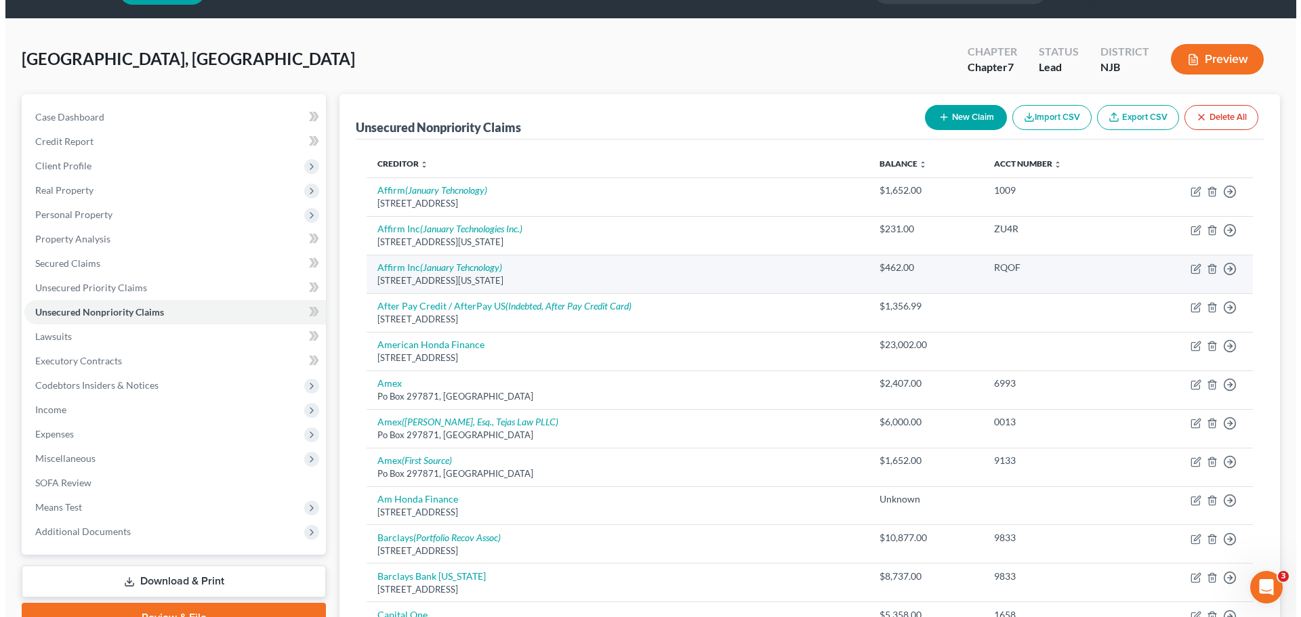
scroll to position [68, 0]
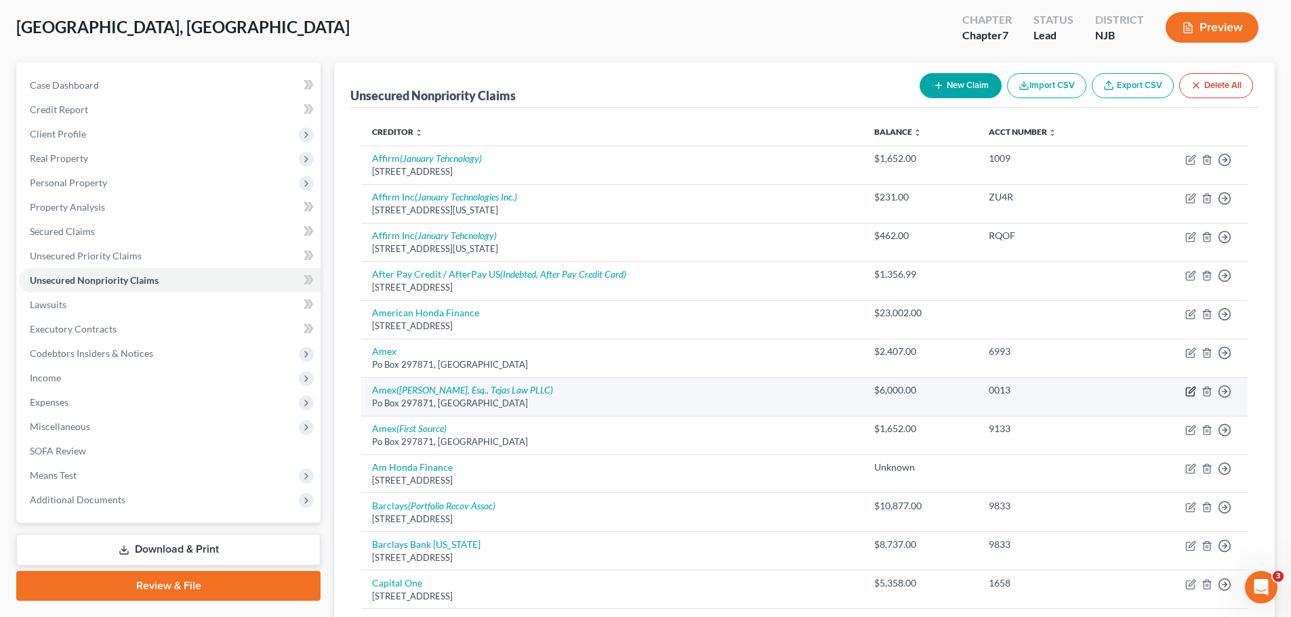
click at [1190, 390] on icon "button" at bounding box center [1192, 390] width 6 height 6
select select "9"
select select "2"
select select "0"
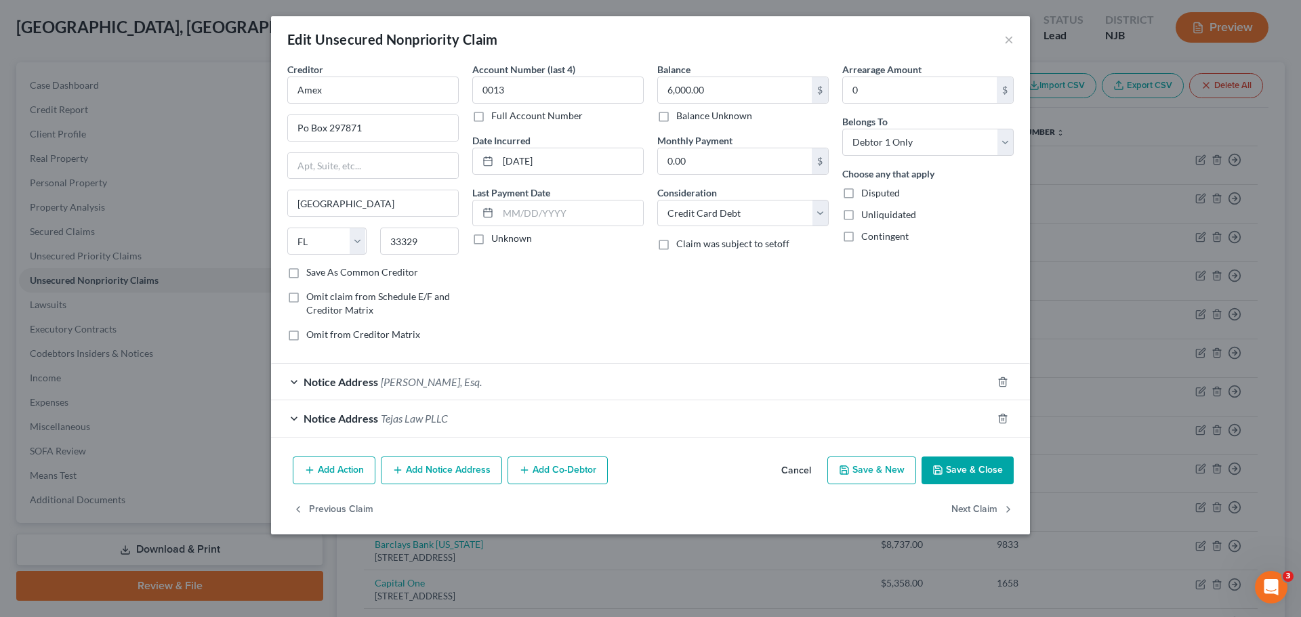
click at [342, 474] on button "Add Action" at bounding box center [334, 471] width 83 height 28
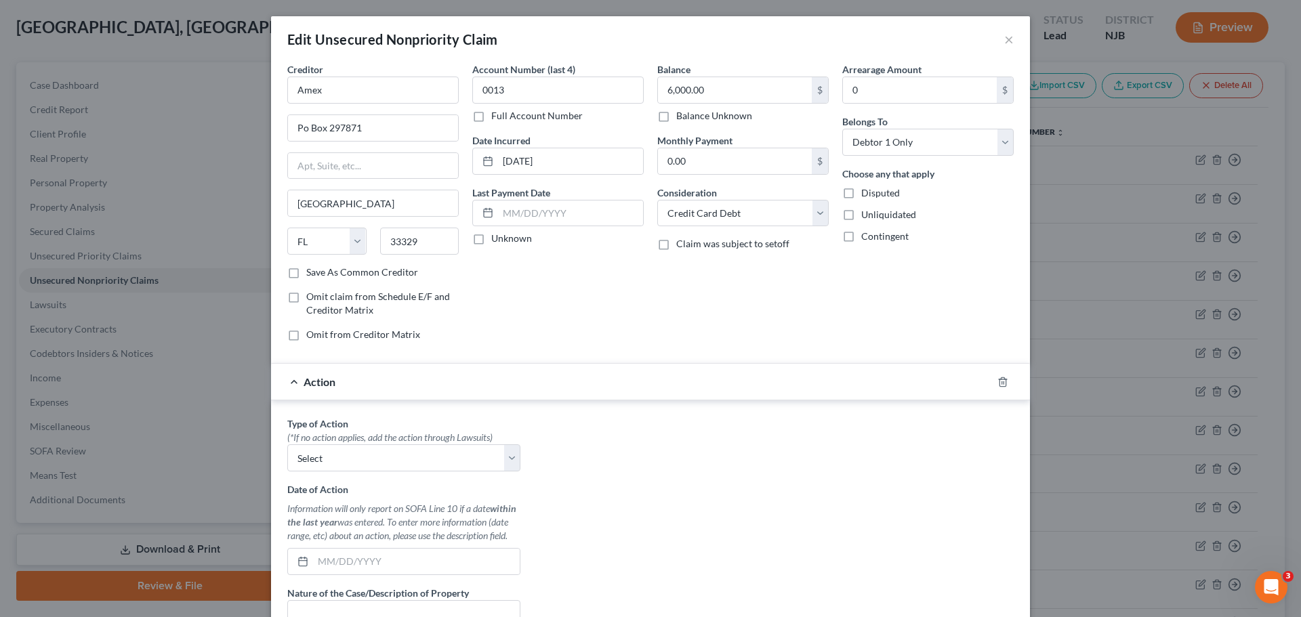
scroll to position [136, 0]
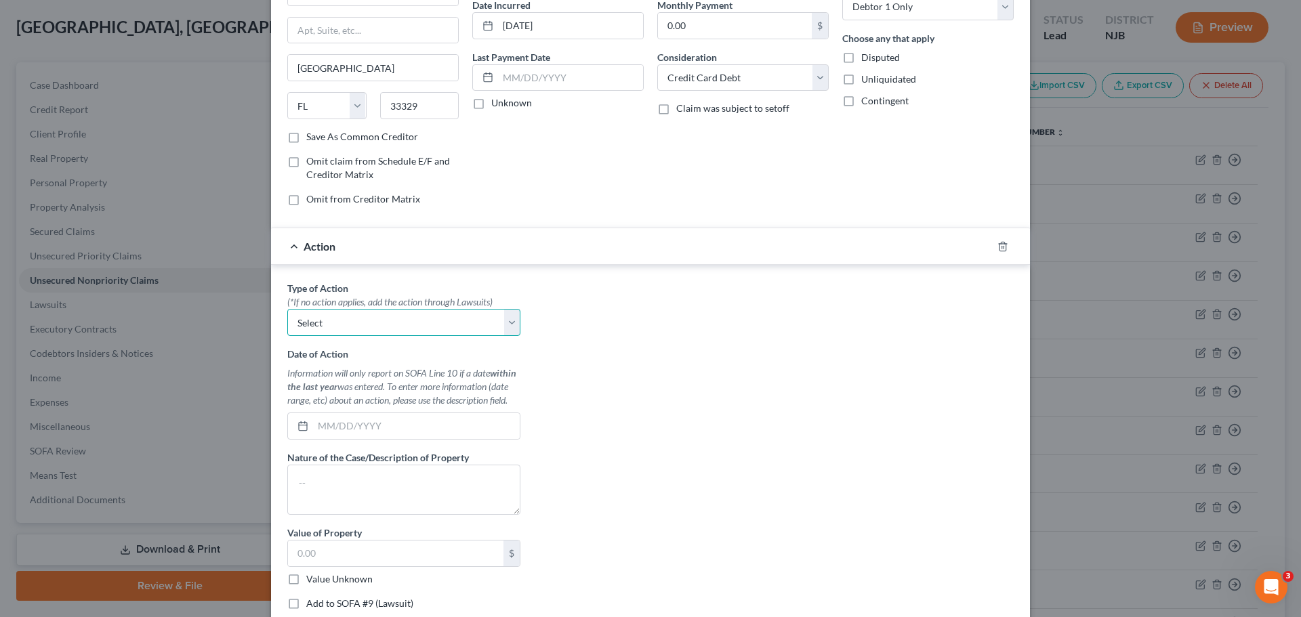
click at [498, 327] on select "Select Repossession Garnishment Foreclosure Personal Injury Attached, Seized, O…" at bounding box center [403, 322] width 233 height 27
click at [511, 324] on select "Select Repossession Garnishment Foreclosure Personal Injury Attached, Seized, O…" at bounding box center [403, 322] width 233 height 27
click at [1002, 248] on line "button" at bounding box center [1002, 247] width 0 height 3
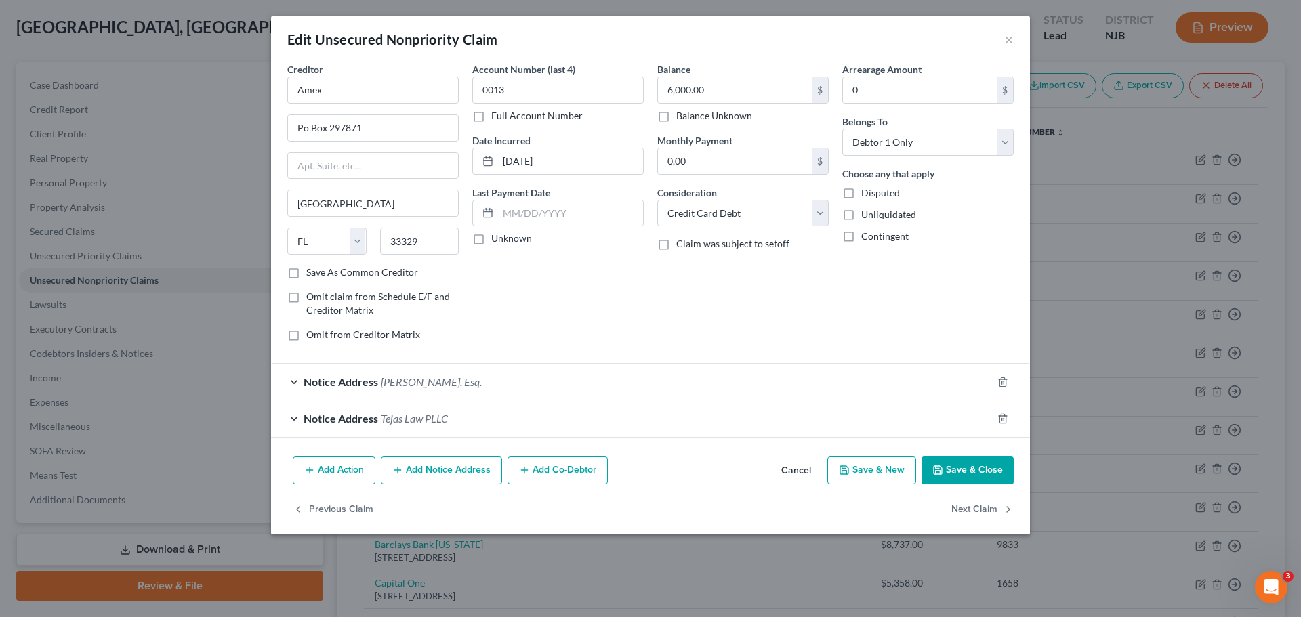
click at [435, 475] on button "Add Notice Address" at bounding box center [441, 471] width 121 height 28
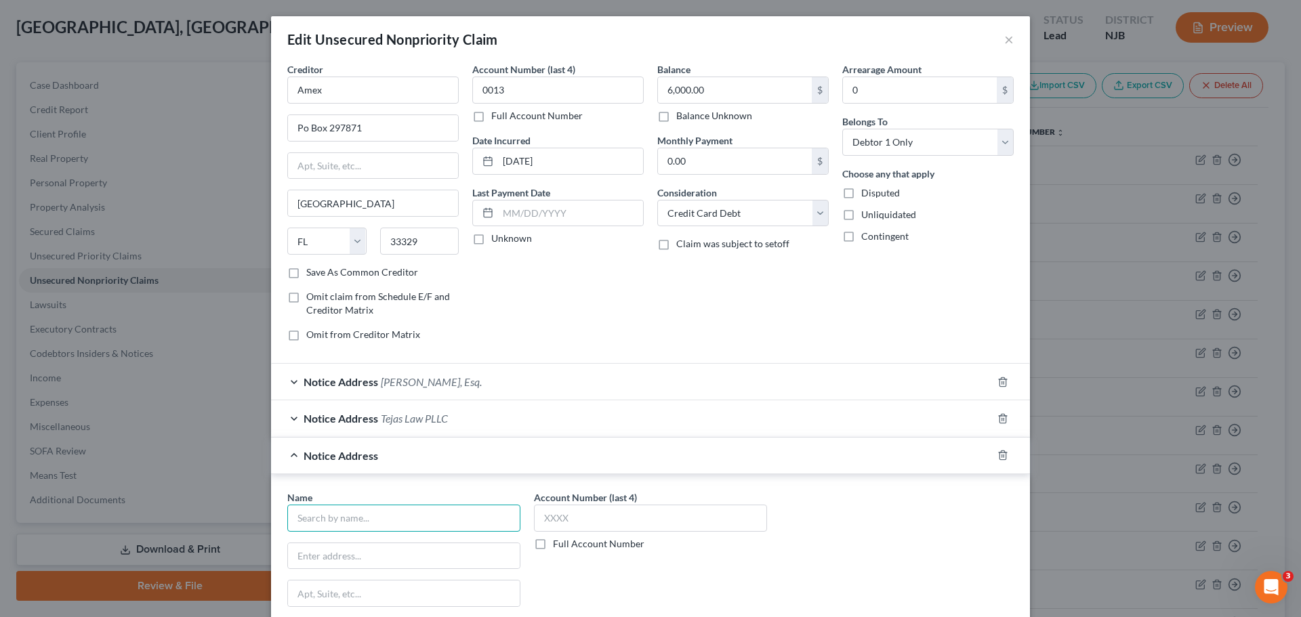
click at [424, 516] on input "text" at bounding box center [403, 518] width 233 height 27
click at [997, 457] on icon "button" at bounding box center [1002, 455] width 11 height 11
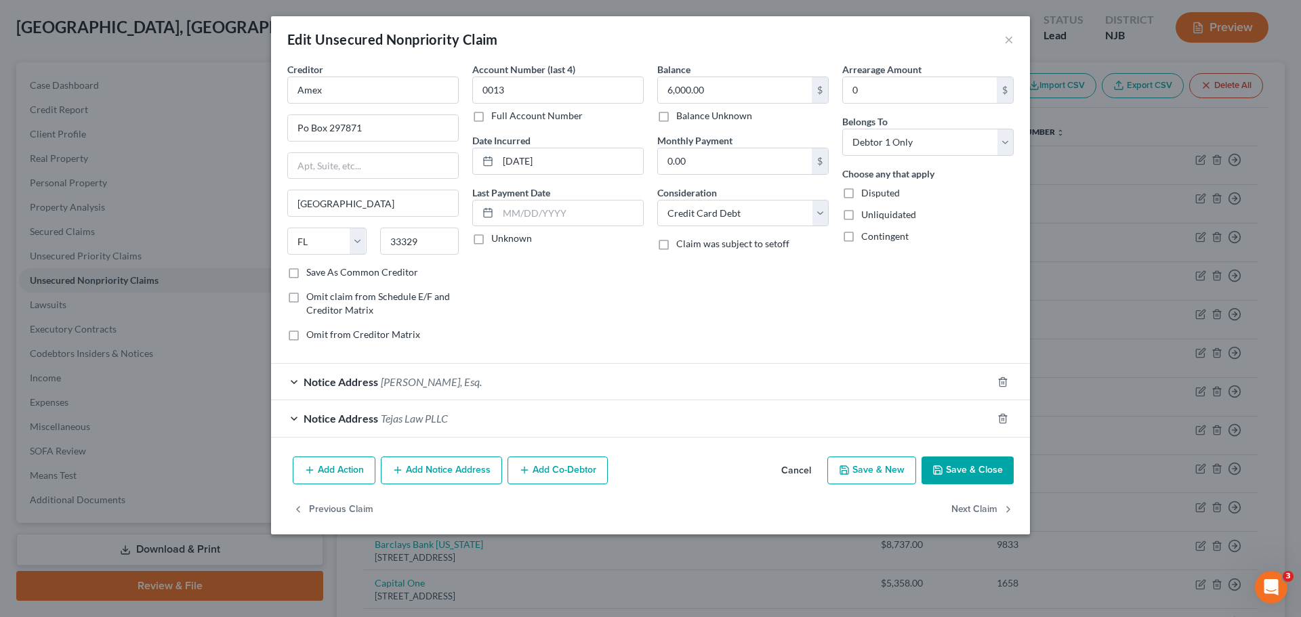
click at [529, 382] on div "Notice Address Joshua James Knurr, Esq." at bounding box center [631, 382] width 721 height 36
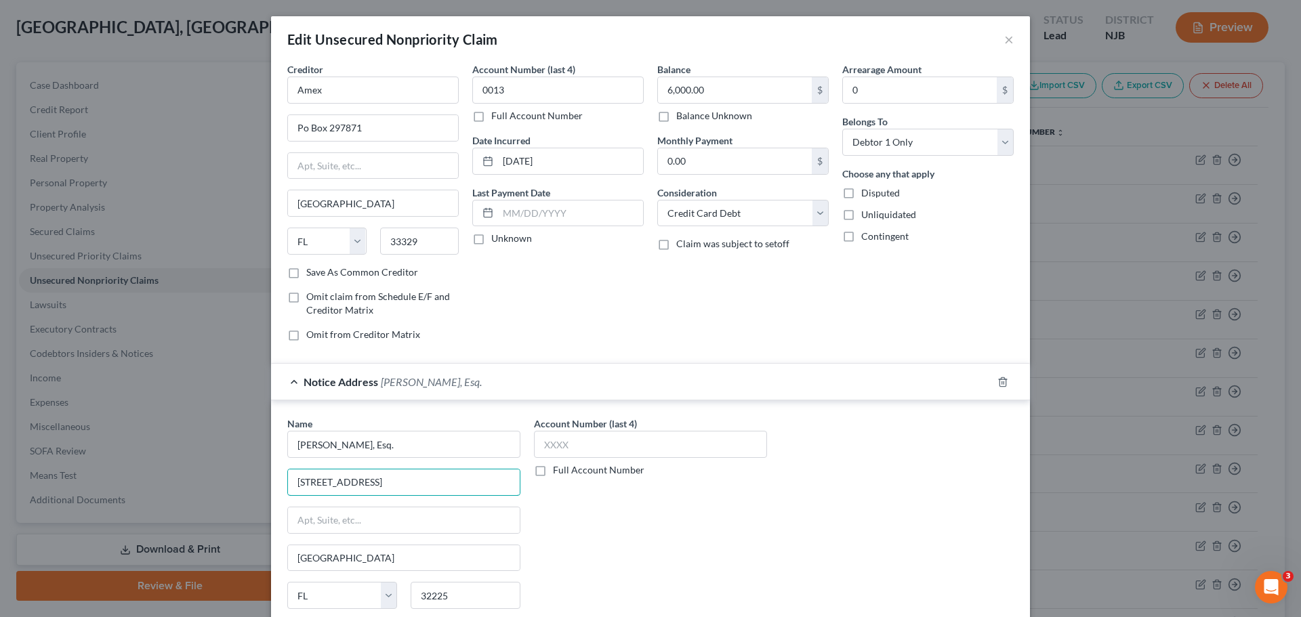
drag, startPoint x: 386, startPoint y: 480, endPoint x: 312, endPoint y: 486, distance: 73.4
click at [260, 488] on div "Edit Unsecured Nonpriority Claim × Creditor * Amex Po Box 297871 Fort Lauderdal…" at bounding box center [650, 308] width 1301 height 617
paste input "9550 Regency Square Blvd"
type input "9550 Regency Square Blvd"
click at [397, 482] on input "text" at bounding box center [404, 483] width 232 height 26
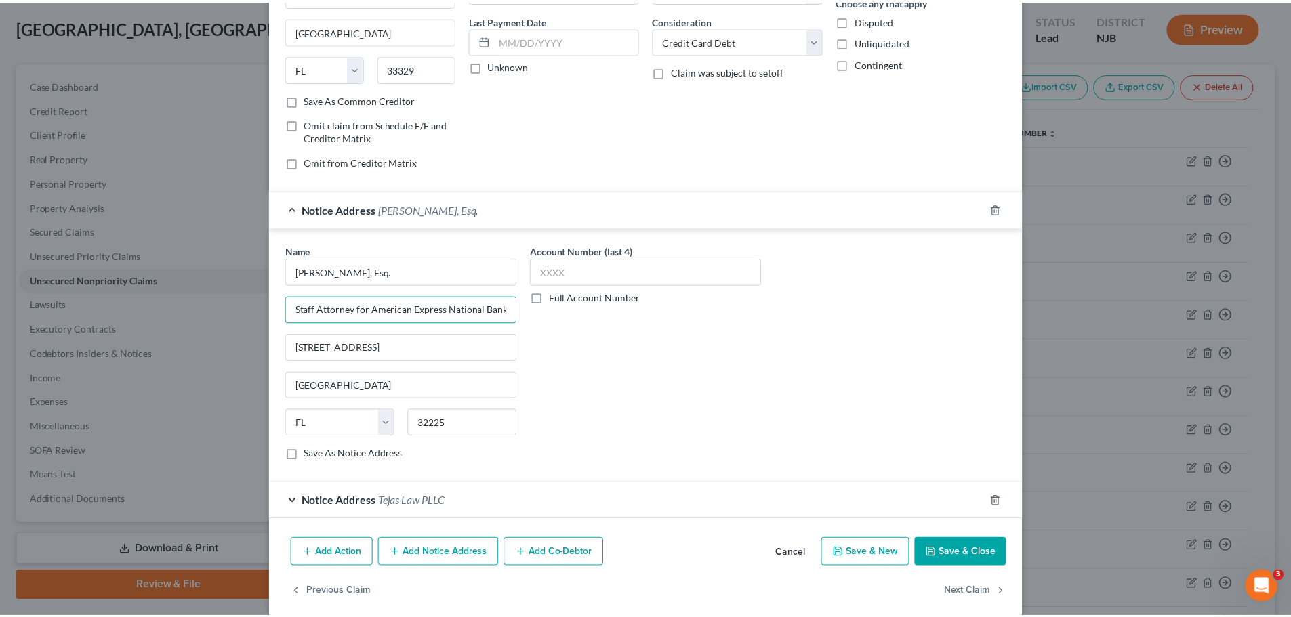
scroll to position [189, 0]
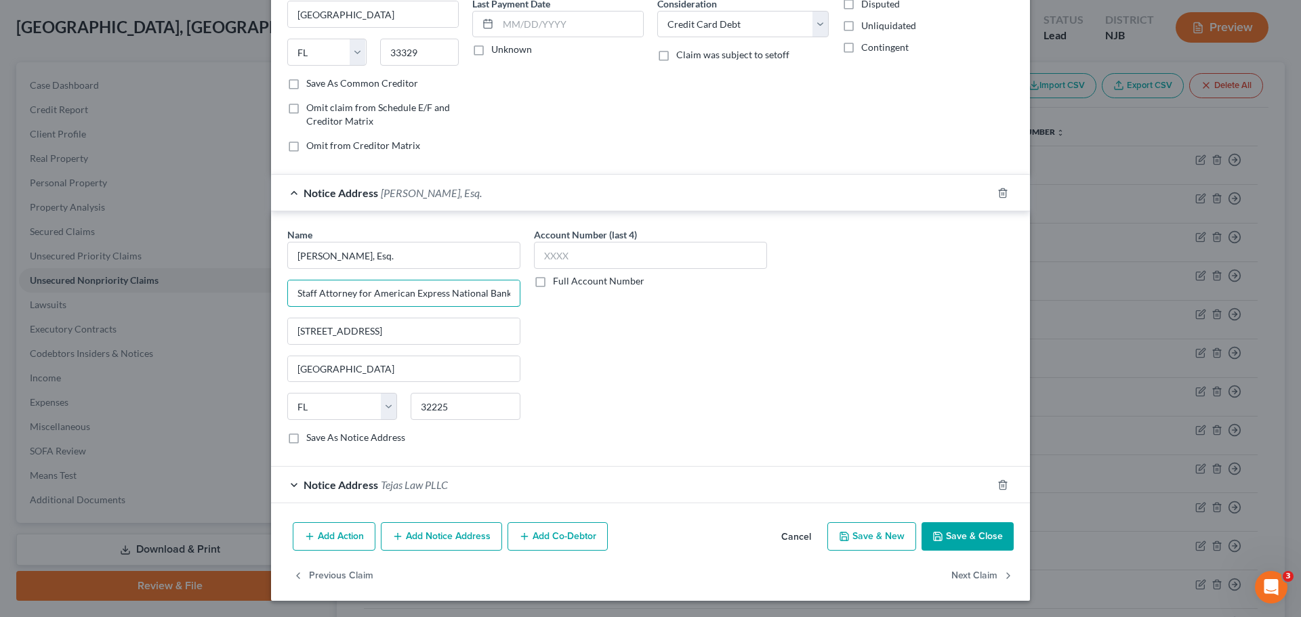
type input "Staff Attorney for American Express National Bank"
click at [306, 438] on label "Save As Notice Address" at bounding box center [355, 438] width 99 height 14
click at [312, 438] on input "Save As Notice Address" at bounding box center [316, 435] width 9 height 9
click at [955, 539] on button "Save & Close" at bounding box center [968, 536] width 92 height 28
checkbox input "false"
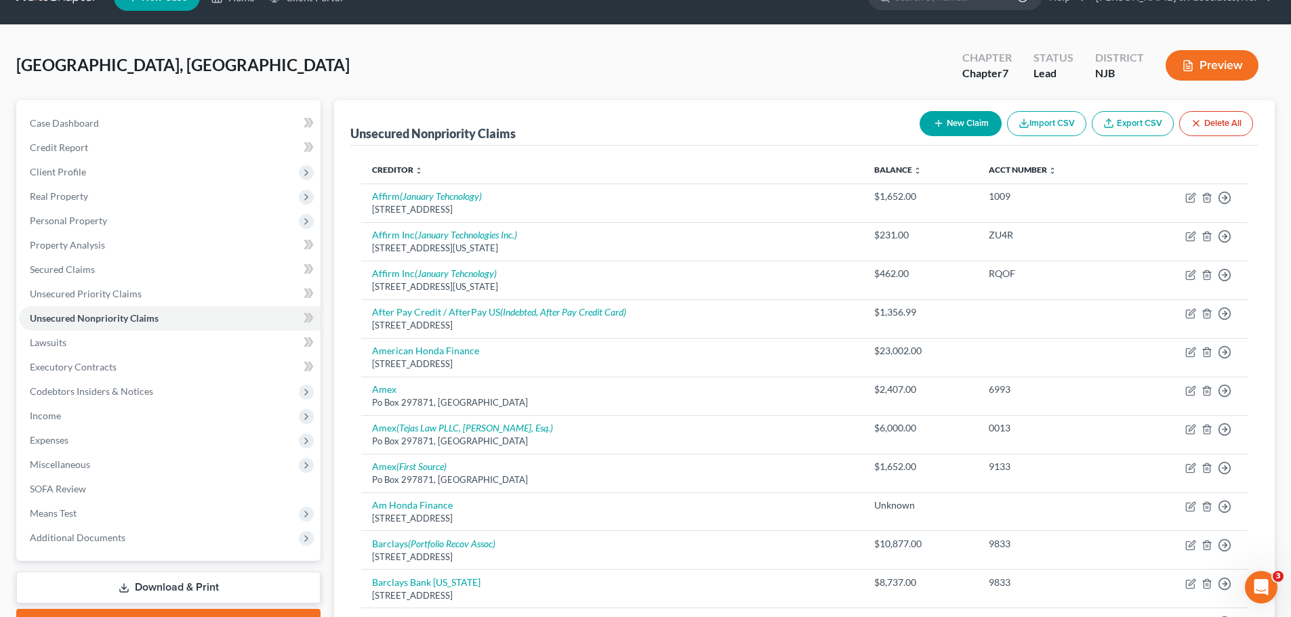
scroll to position [0, 0]
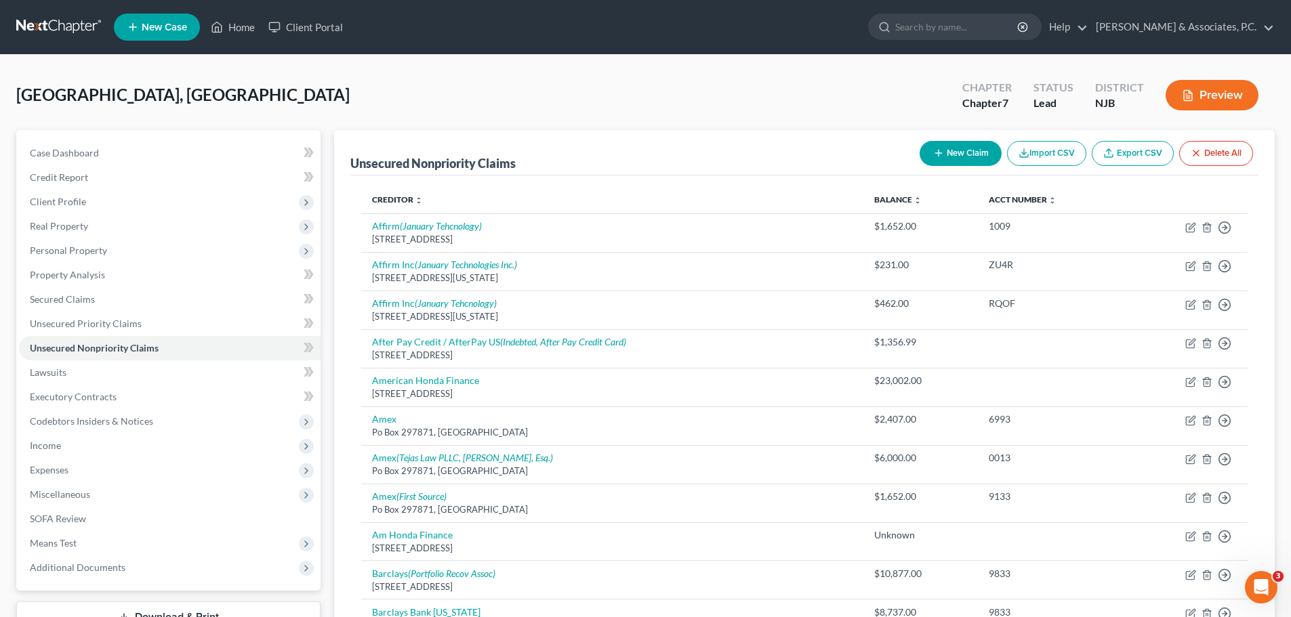
click at [56, 24] on link at bounding box center [59, 27] width 87 height 24
